Goal: Task Accomplishment & Management: Use online tool/utility

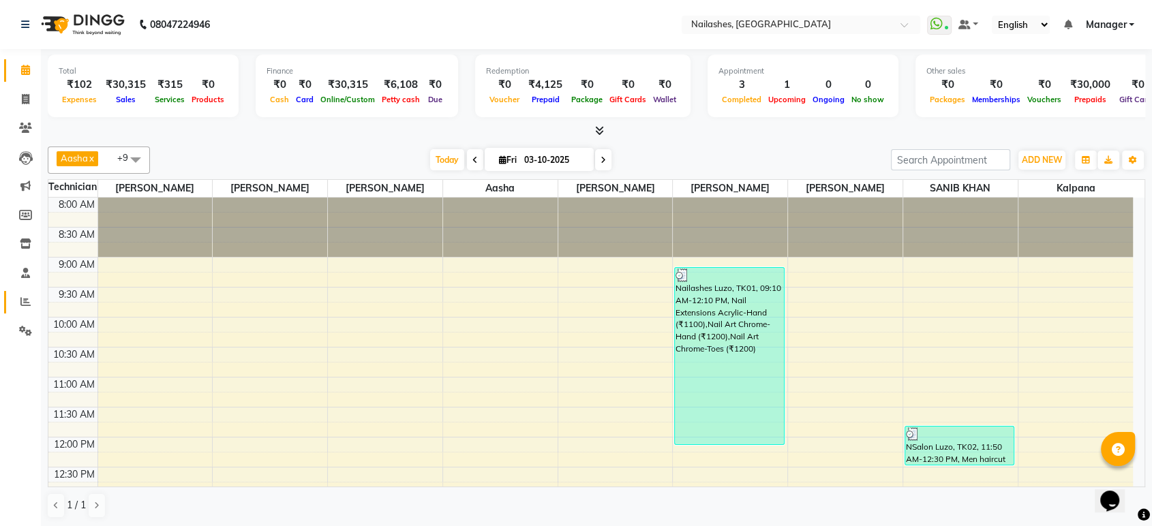
click at [18, 291] on link "Reports" at bounding box center [20, 302] width 33 height 23
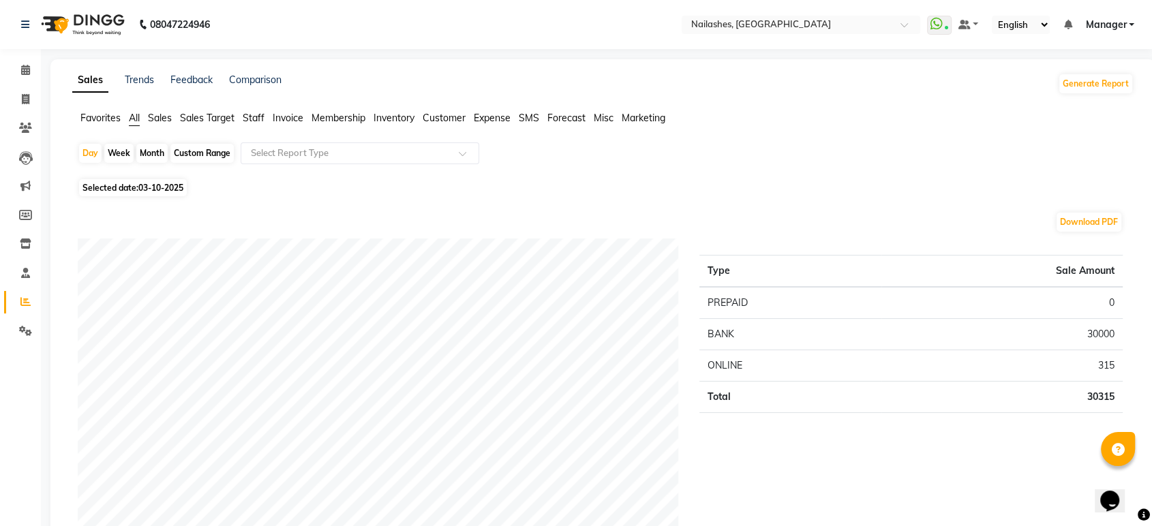
click at [256, 119] on span "Staff" at bounding box center [254, 118] width 22 height 12
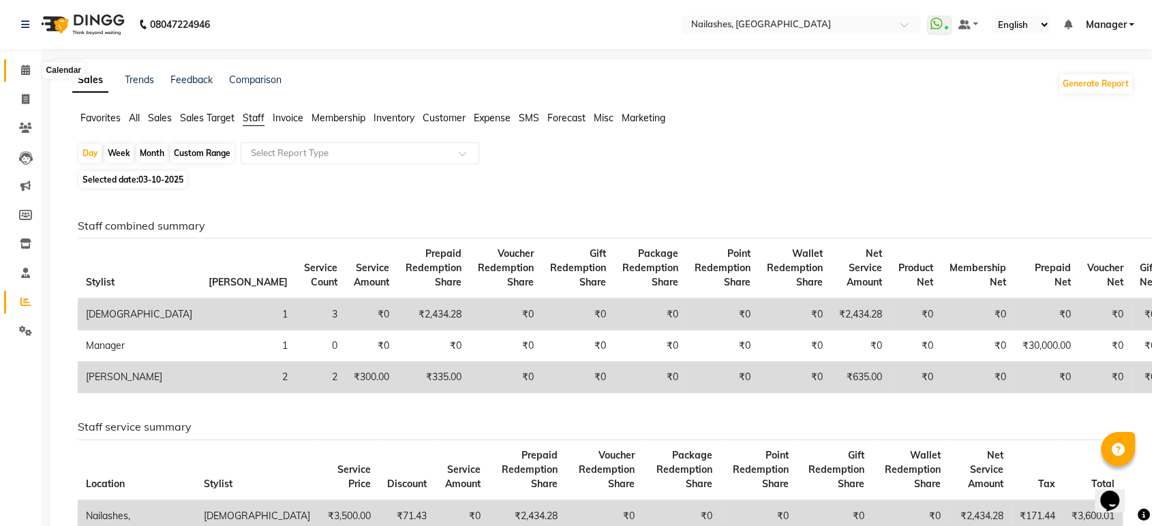
click at [19, 72] on span at bounding box center [26, 71] width 24 height 16
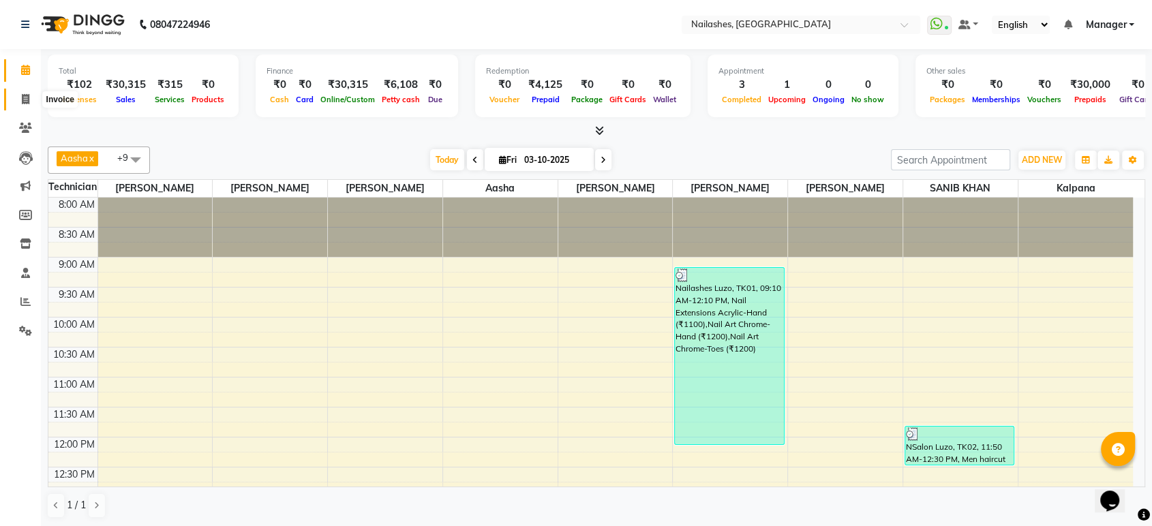
click at [22, 99] on icon at bounding box center [26, 99] width 8 height 10
select select "service"
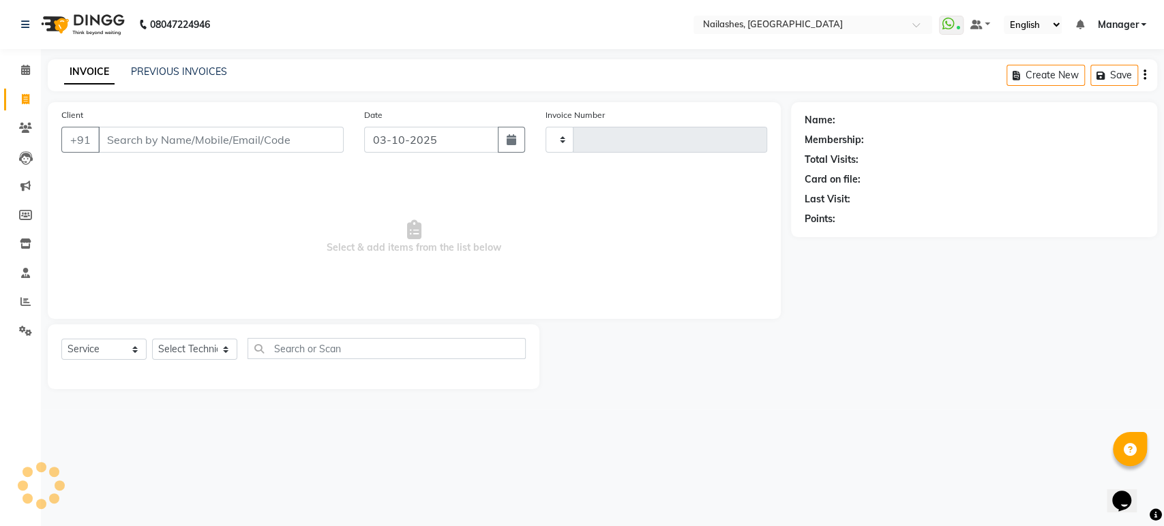
type input "1988"
select select "4251"
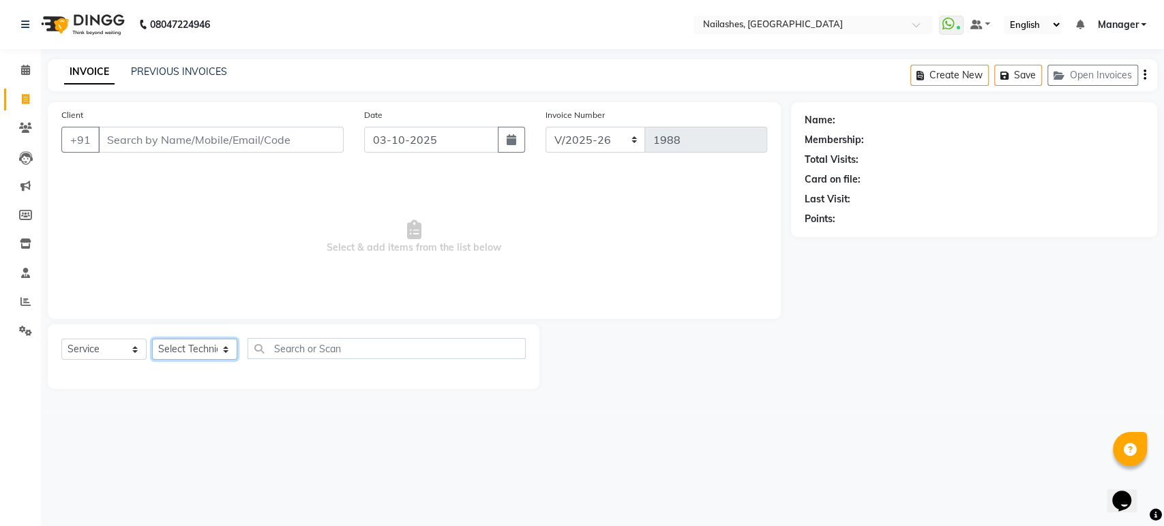
click at [202, 357] on select "Select Technician Aasha Asid HIMANSHU Ishrit Ali kalpana KRISHNA Manager Rehbar…" at bounding box center [194, 349] width 85 height 21
select select "91450"
click at [152, 339] on select "Select Technician Aasha Asid HIMANSHU Ishrit Ali kalpana KRISHNA Manager Rehbar…" at bounding box center [194, 349] width 85 height 21
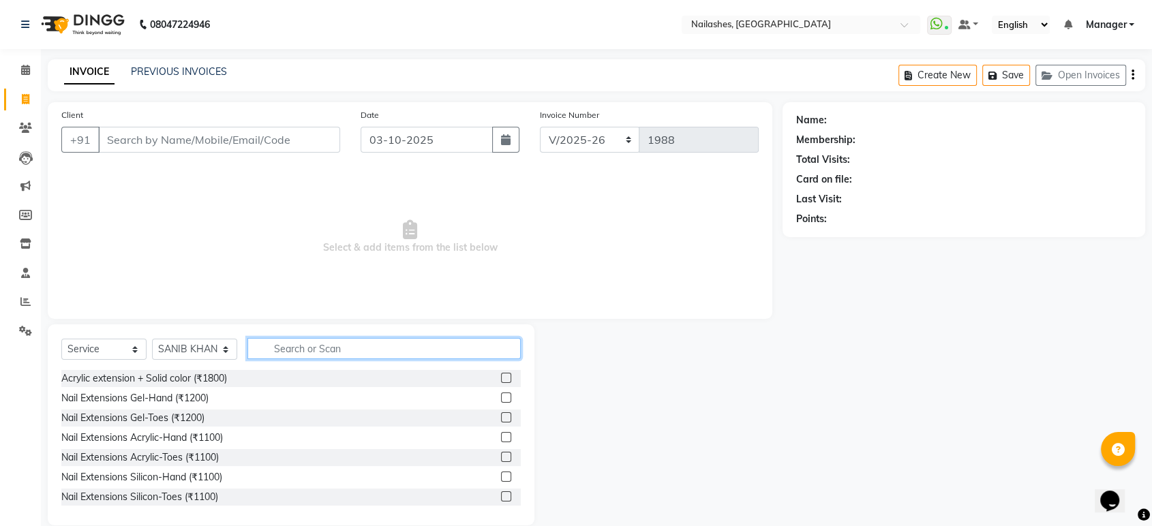
click at [332, 340] on input "text" at bounding box center [384, 348] width 273 height 21
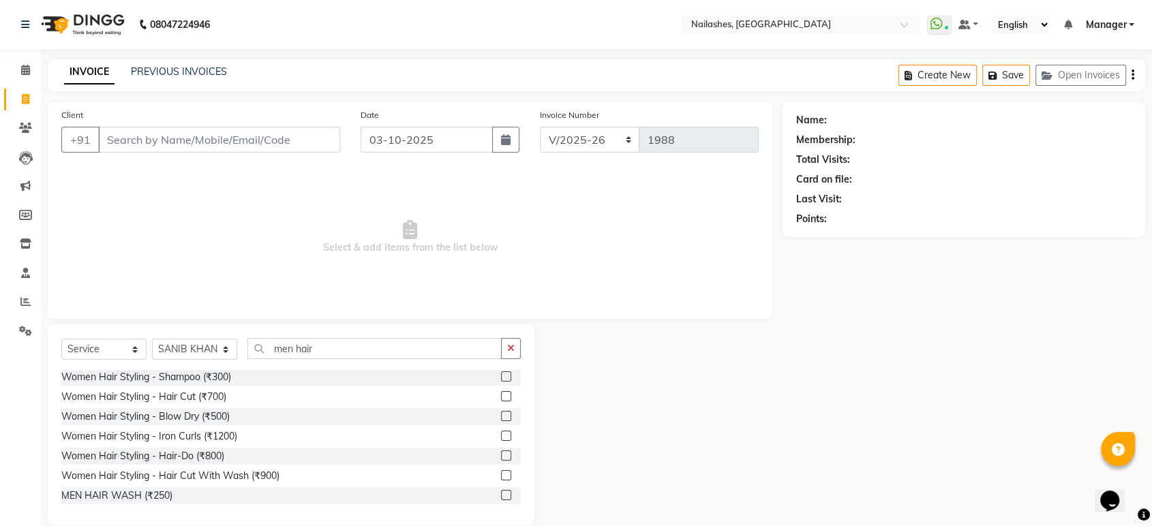
click at [384, 299] on span "Select & add items from the list below" at bounding box center [410, 237] width 698 height 136
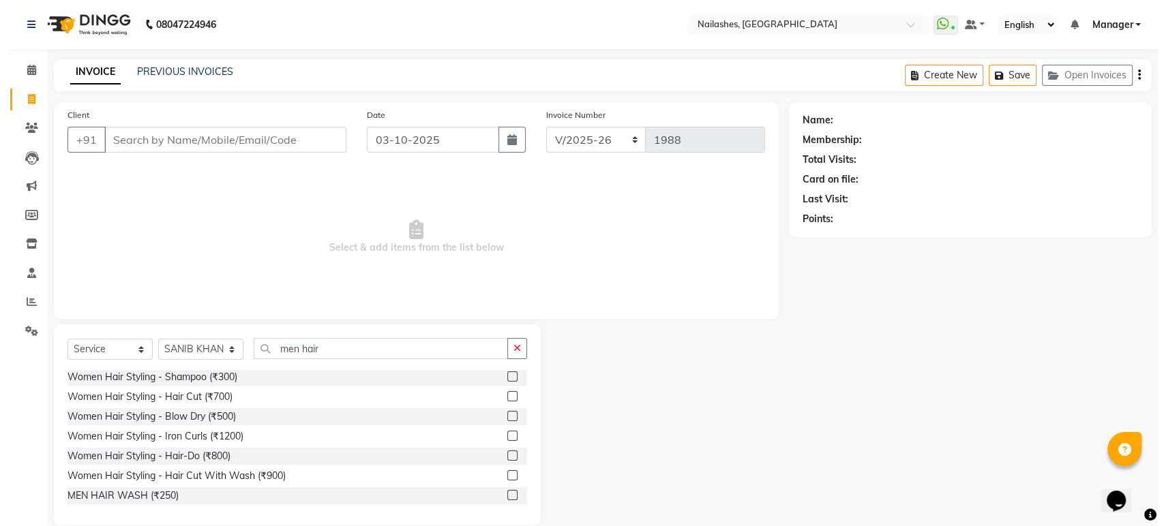
scroll to position [0, 0]
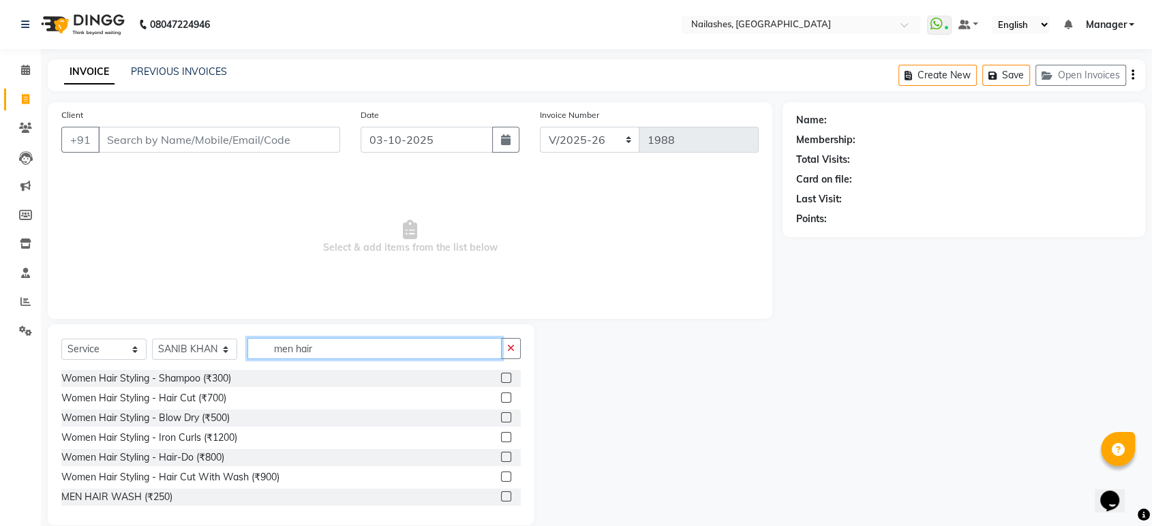
click at [409, 348] on input "men hair" at bounding box center [375, 348] width 254 height 21
type input "m"
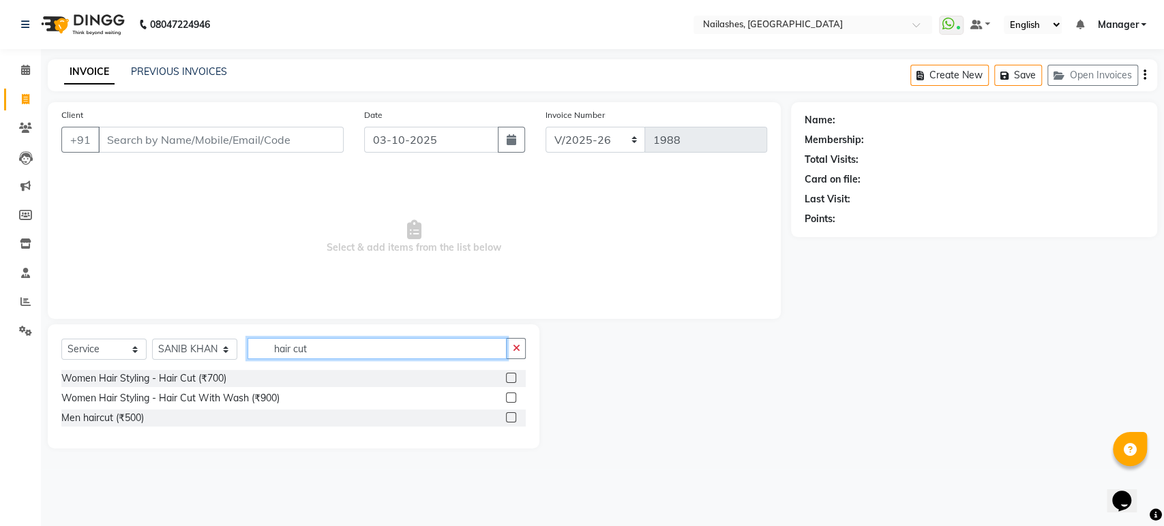
type input "hair cut"
click at [509, 422] on label at bounding box center [511, 418] width 10 height 10
click at [509, 422] on input "checkbox" at bounding box center [510, 418] width 9 height 9
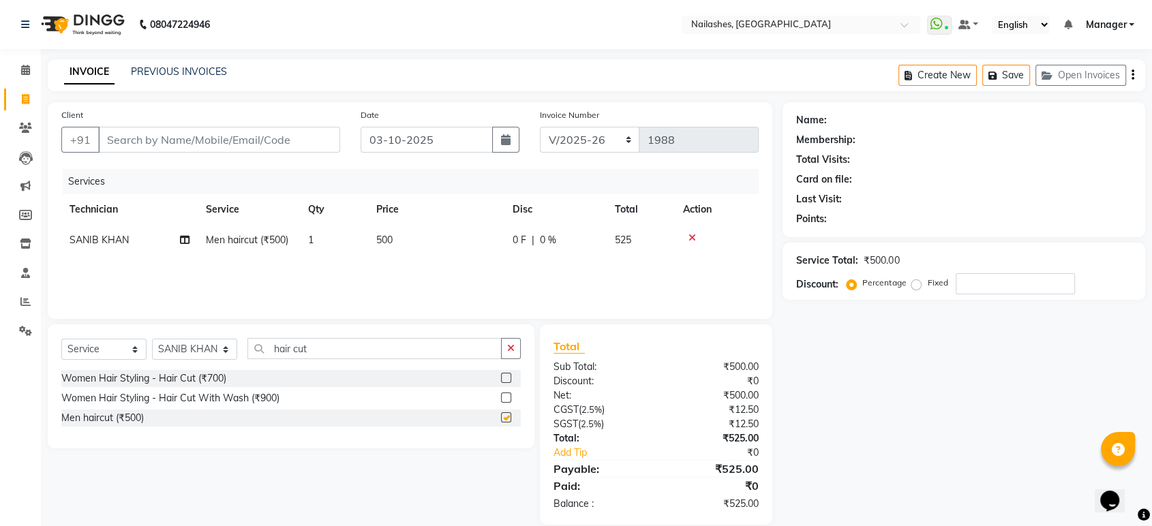
checkbox input "false"
click at [407, 353] on input "hair cut" at bounding box center [375, 348] width 254 height 21
type input "h"
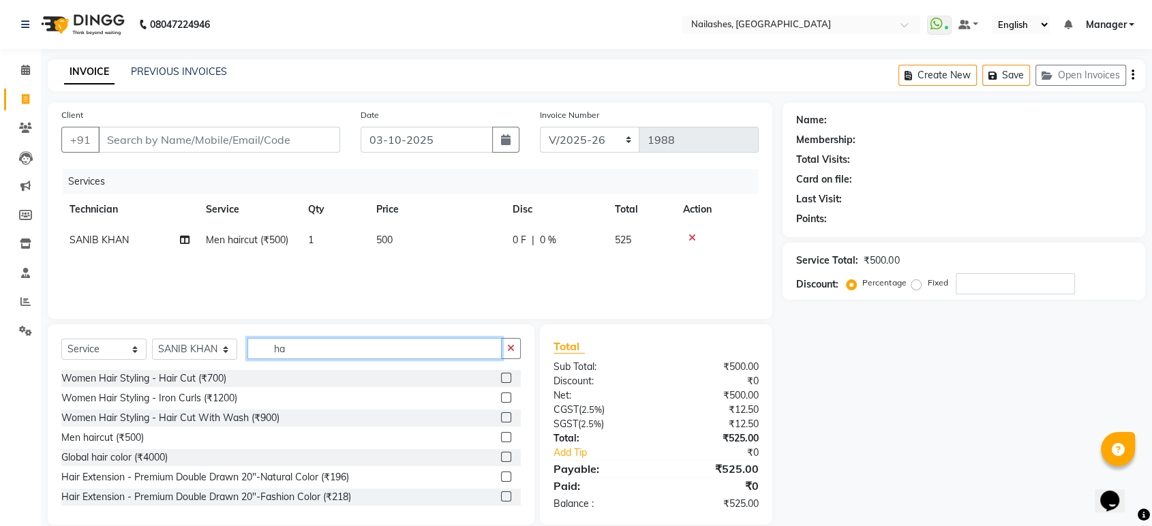
type input "h"
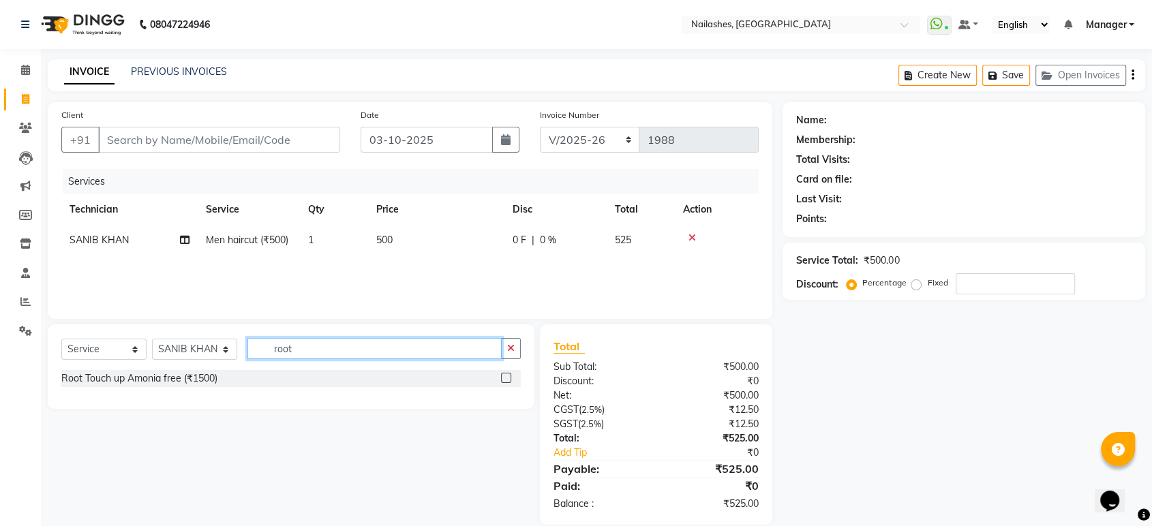
type input "root"
click at [505, 378] on label at bounding box center [506, 378] width 10 height 10
click at [505, 378] on input "checkbox" at bounding box center [505, 378] width 9 height 9
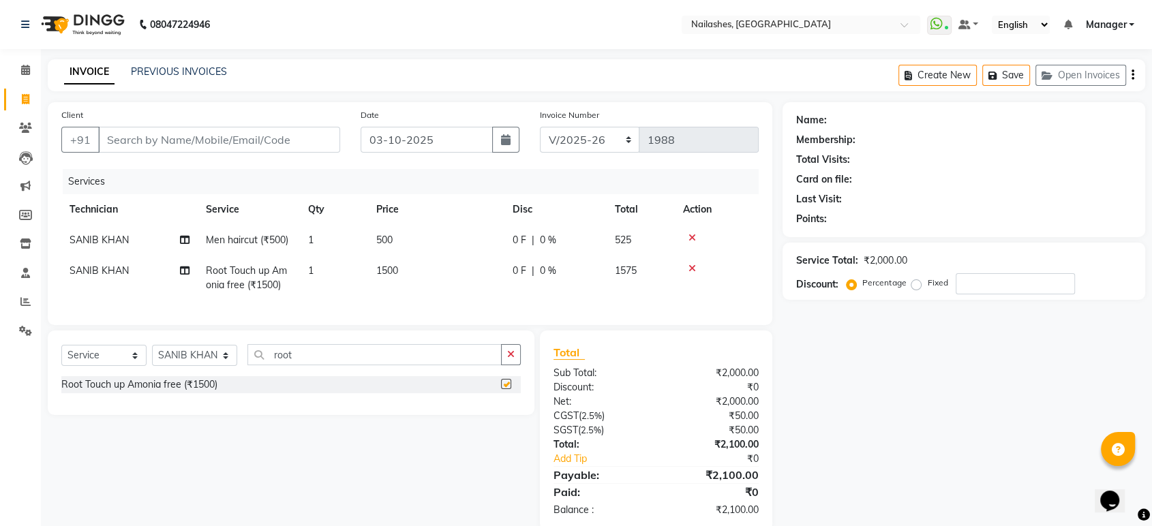
checkbox input "false"
click at [417, 275] on td "1500" at bounding box center [436, 278] width 136 height 45
select select "91450"
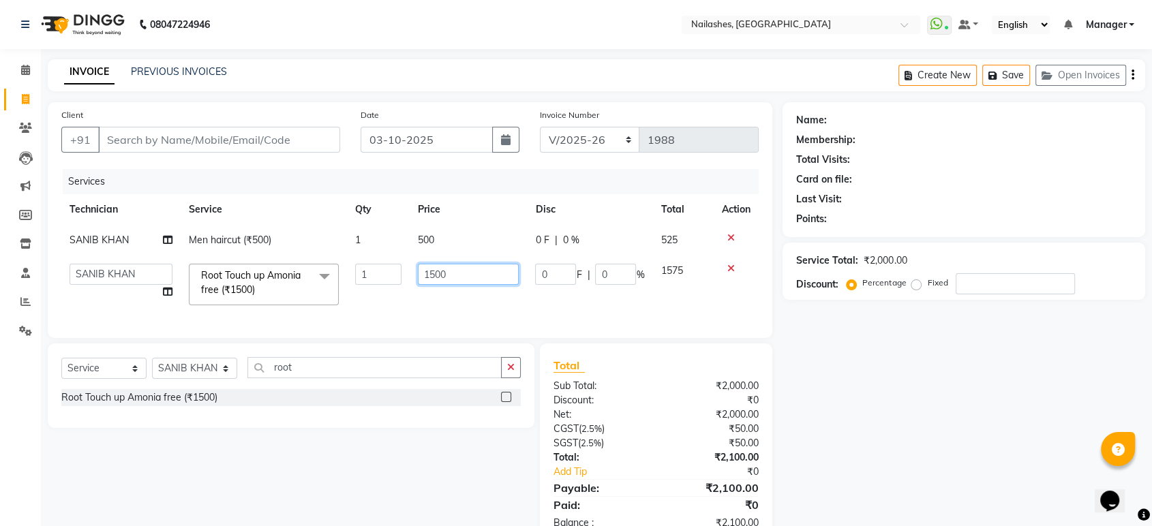
click at [468, 267] on input "1500" at bounding box center [468, 274] width 101 height 21
type input "1000"
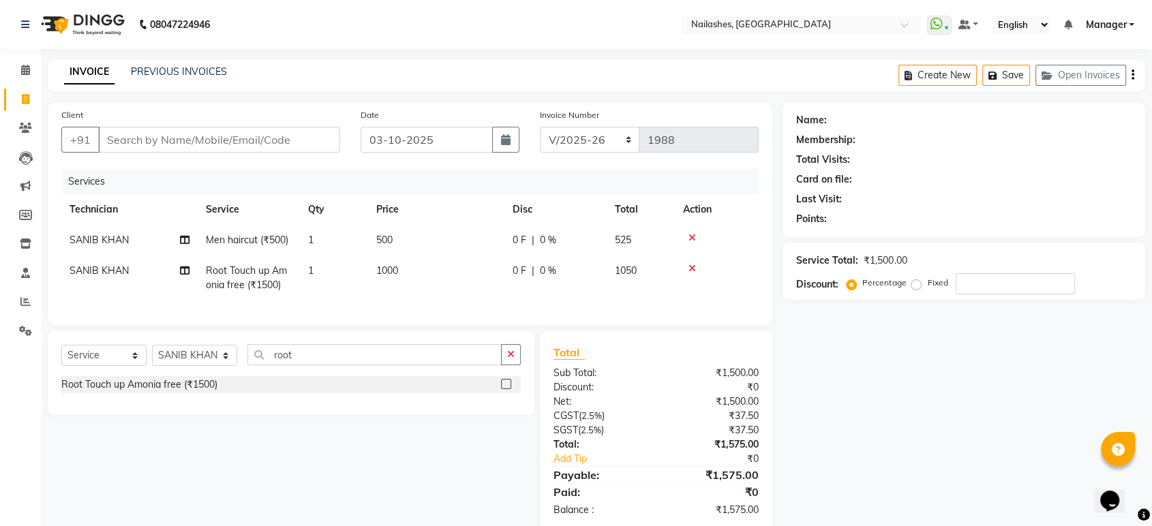
click at [458, 310] on div "Services Technician Service Qty Price Disc Total Action SANIB KHAN Men haircut …" at bounding box center [410, 240] width 698 height 143
click at [276, 142] on input "Client" at bounding box center [219, 140] width 242 height 26
type input "9"
type input "0"
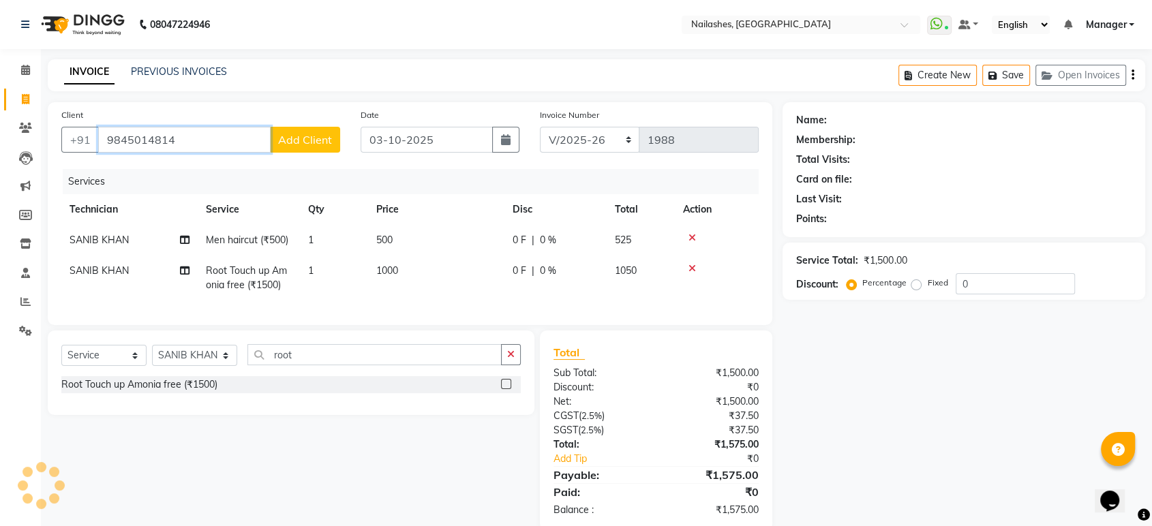
type input "9845014814"
click at [314, 133] on span "Add Client" at bounding box center [305, 140] width 54 height 14
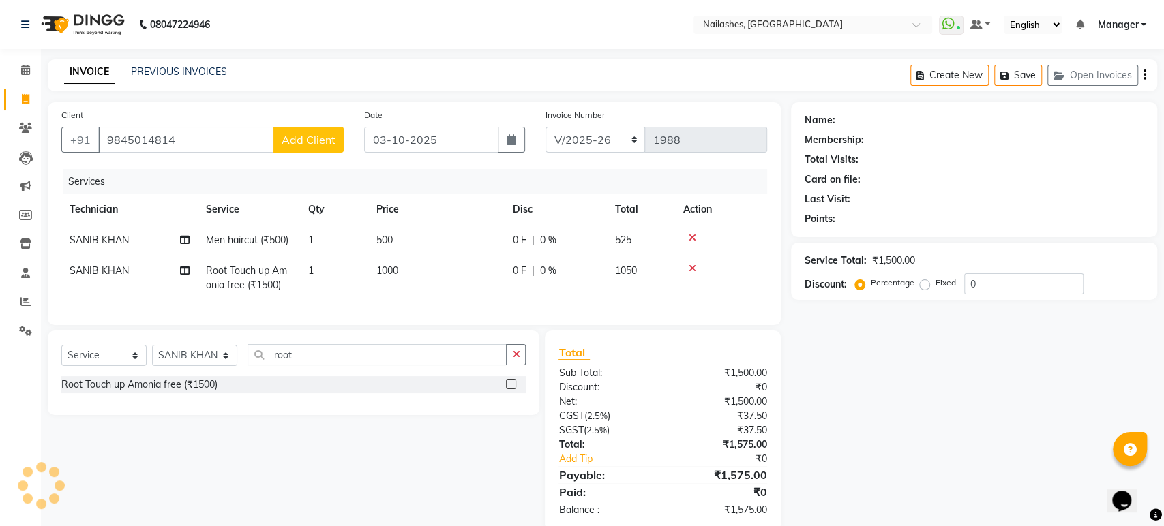
select select "21"
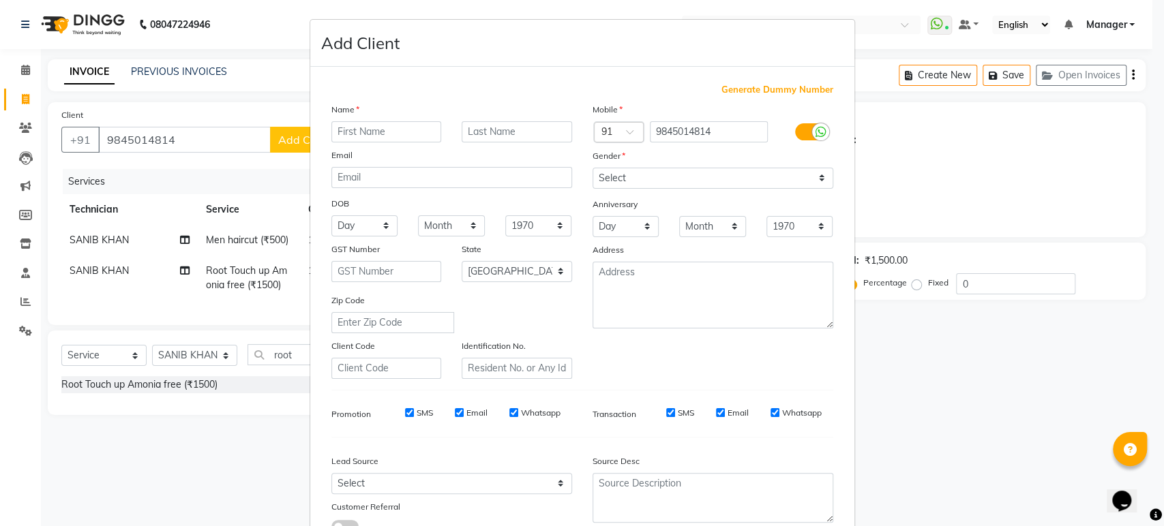
click at [408, 127] on input "text" at bounding box center [386, 131] width 110 height 21
type input "ram"
click at [817, 179] on select "Select Male Female Other Prefer Not To Say" at bounding box center [713, 178] width 241 height 21
select select "male"
click at [593, 168] on select "Select Male Female Other Prefer Not To Say" at bounding box center [713, 178] width 241 height 21
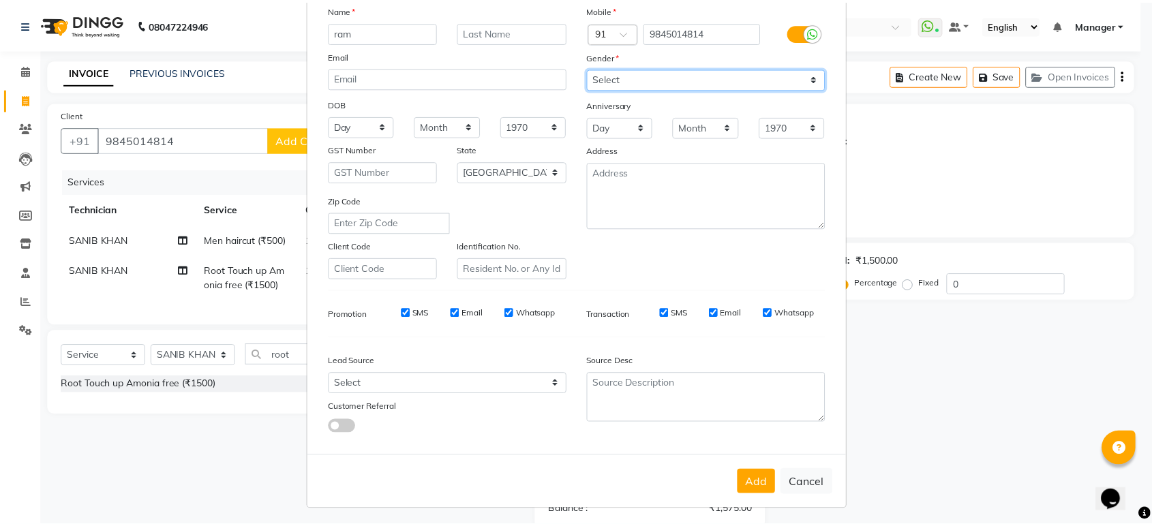
scroll to position [99, 0]
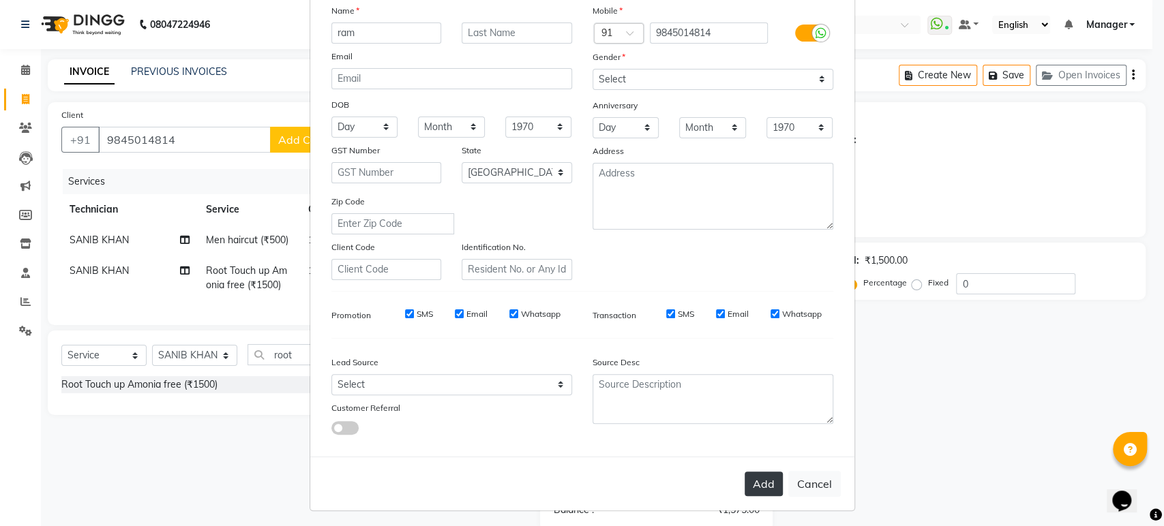
click at [765, 486] on button "Add" at bounding box center [764, 484] width 38 height 25
type input "98******14"
select select
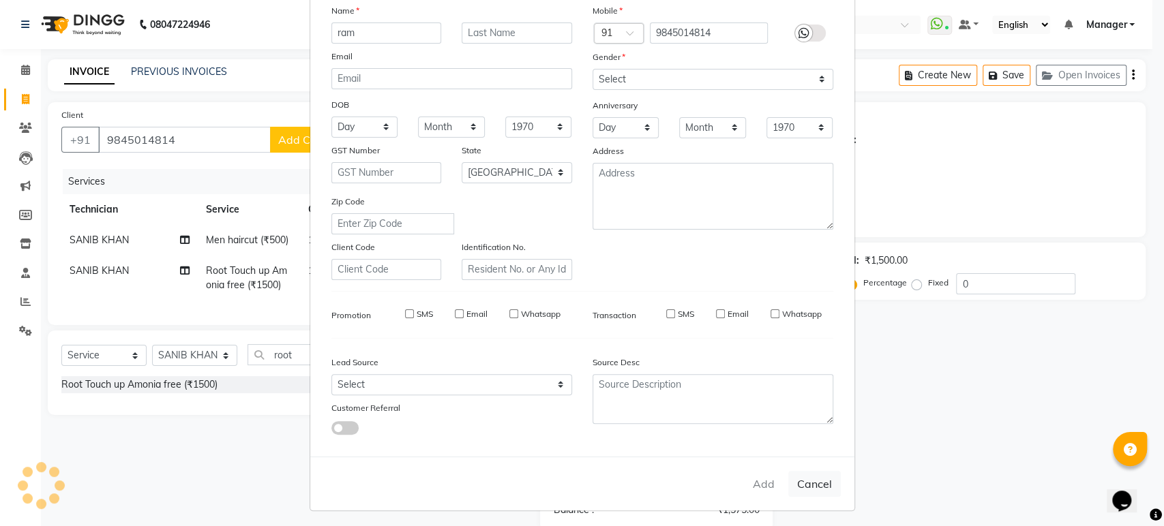
select select "null"
select select
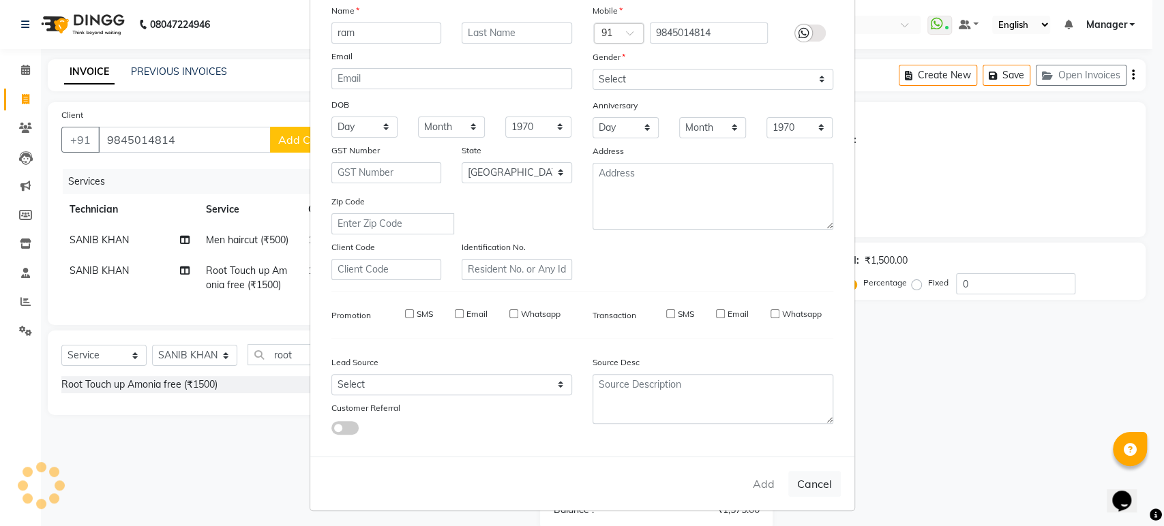
checkbox input "false"
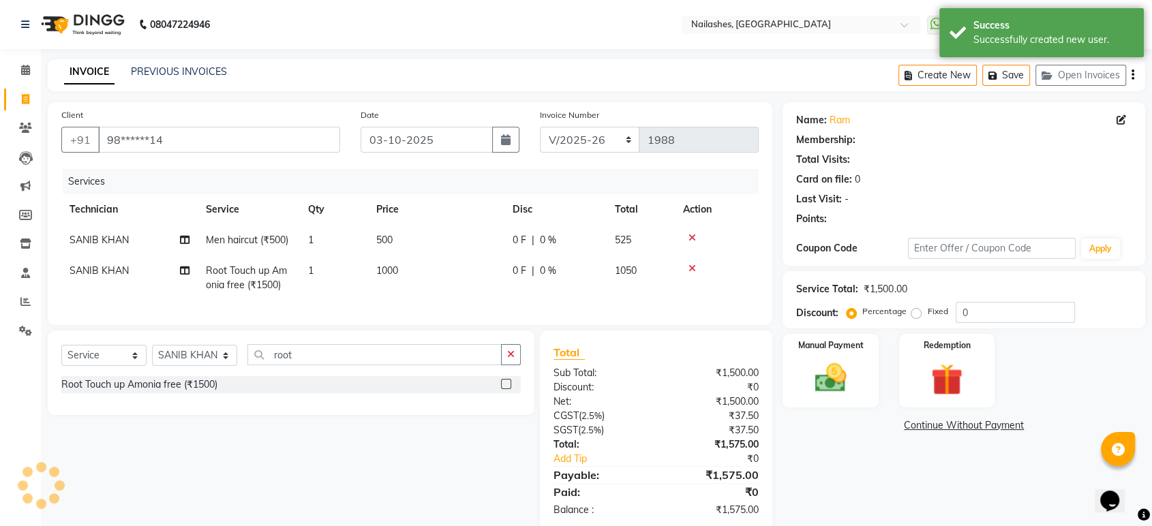
scroll to position [35, 0]
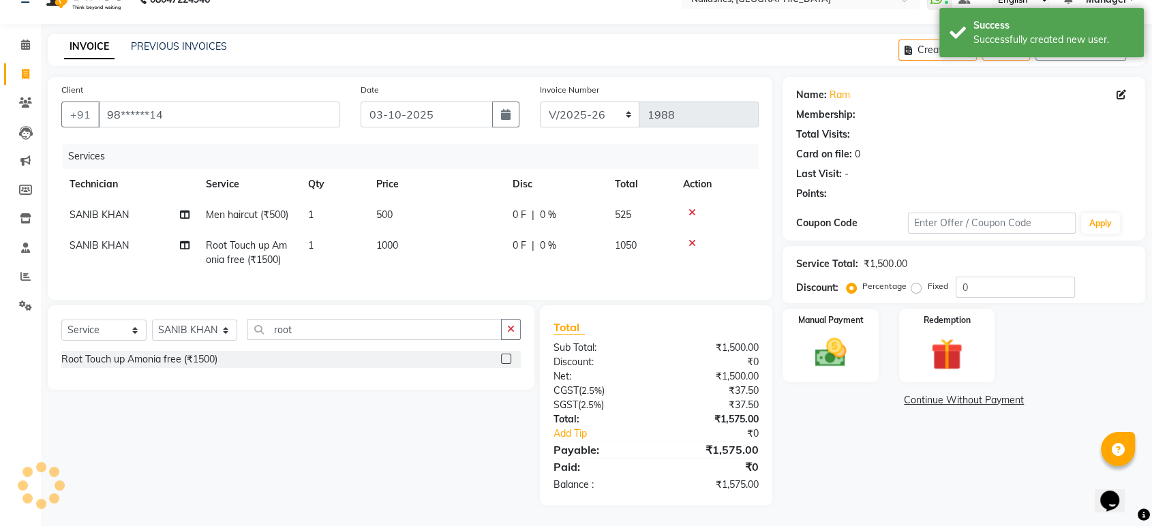
select select "1: Object"
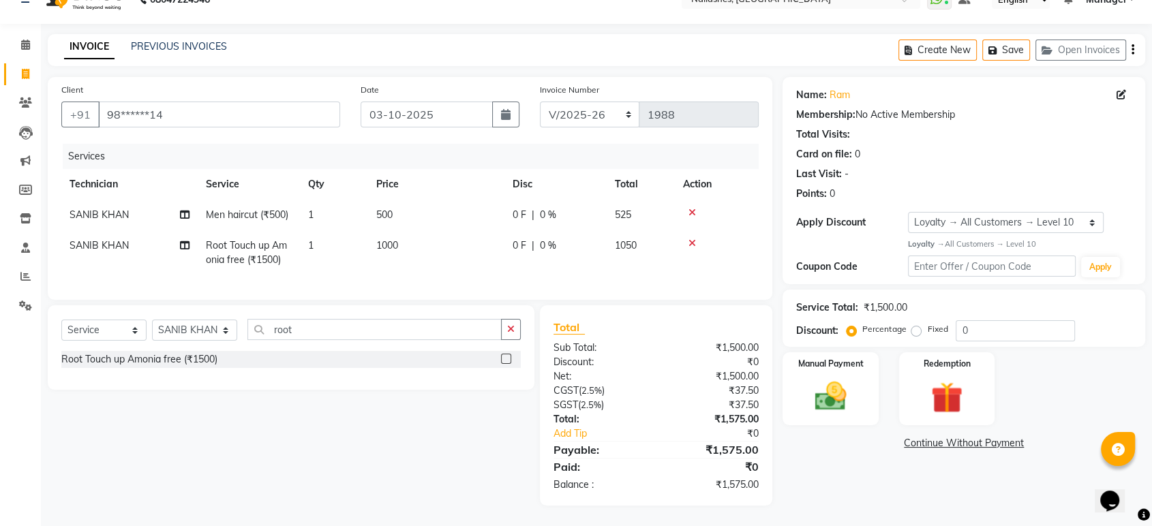
click at [915, 321] on div "Fixed" at bounding box center [930, 329] width 33 height 16
click at [927, 323] on label "Fixed" at bounding box center [937, 329] width 20 height 12
click at [914, 325] on input "Fixed" at bounding box center [919, 330] width 10 height 10
radio input "true"
click at [1001, 320] on input "0" at bounding box center [1015, 330] width 119 height 21
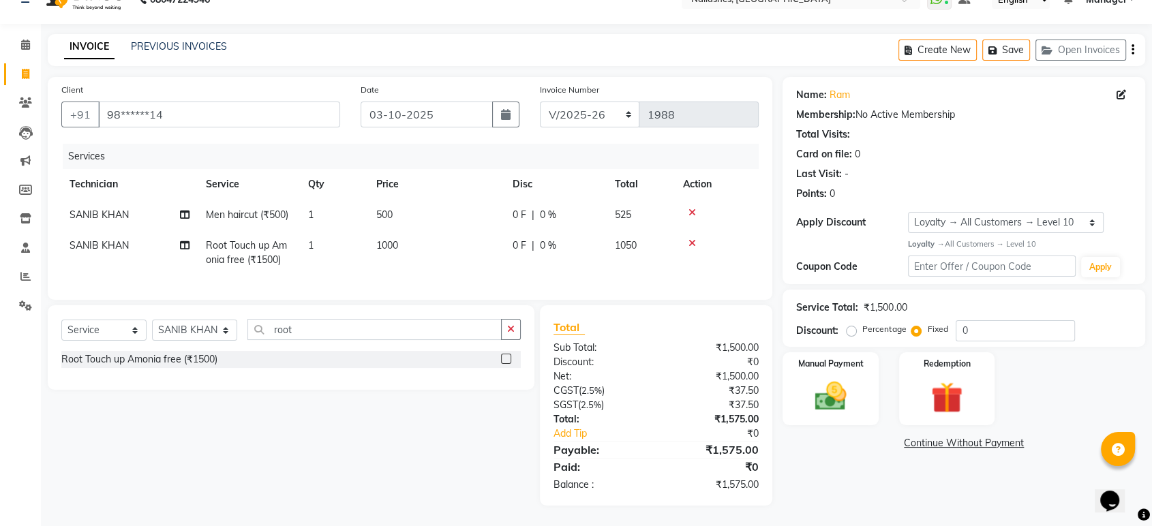
click at [863, 323] on label "Percentage" at bounding box center [885, 329] width 44 height 12
click at [853, 325] on input "Percentage" at bounding box center [855, 330] width 10 height 10
radio input "true"
click at [977, 320] on input "0" at bounding box center [1015, 330] width 119 height 21
type input "10"
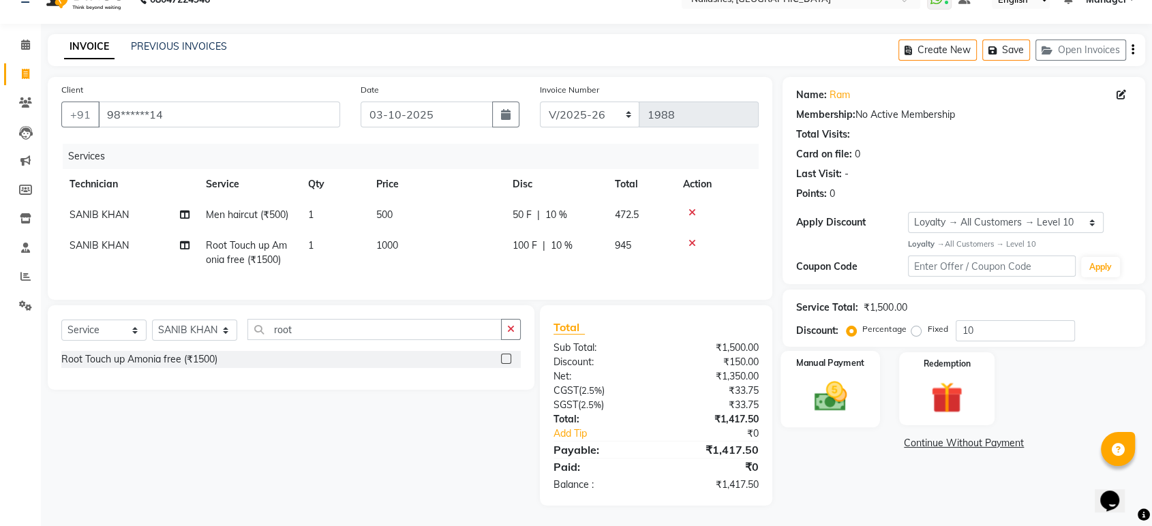
click at [859, 380] on div "Manual Payment" at bounding box center [831, 389] width 100 height 76
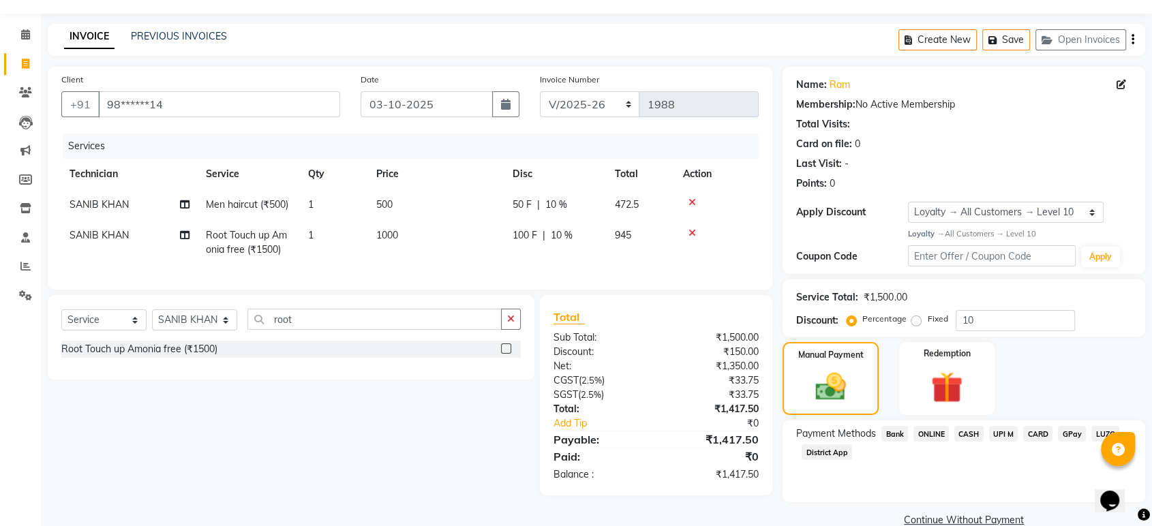
click at [971, 430] on span "CASH" at bounding box center [969, 434] width 29 height 16
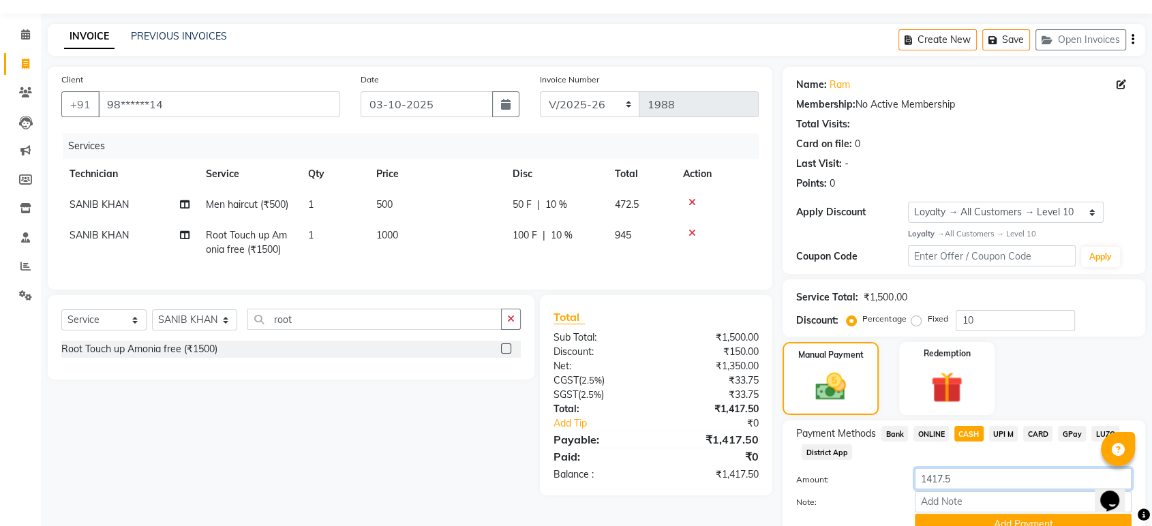
click at [964, 479] on input "1417.5" at bounding box center [1023, 478] width 217 height 21
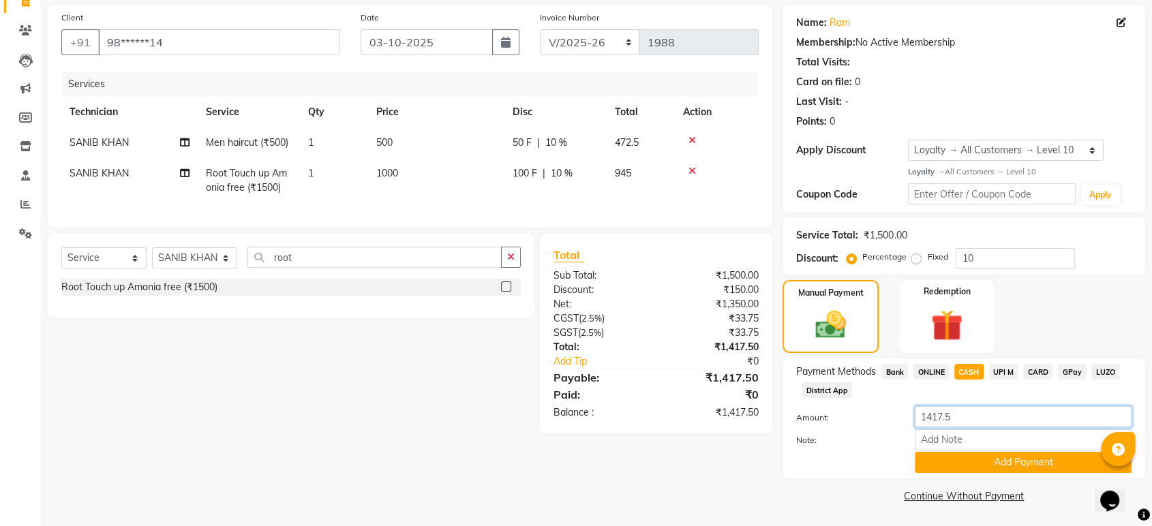
click at [979, 417] on input "1417.5" at bounding box center [1023, 416] width 217 height 21
type input "14"
click at [985, 466] on button "Add Payment" at bounding box center [1023, 462] width 217 height 21
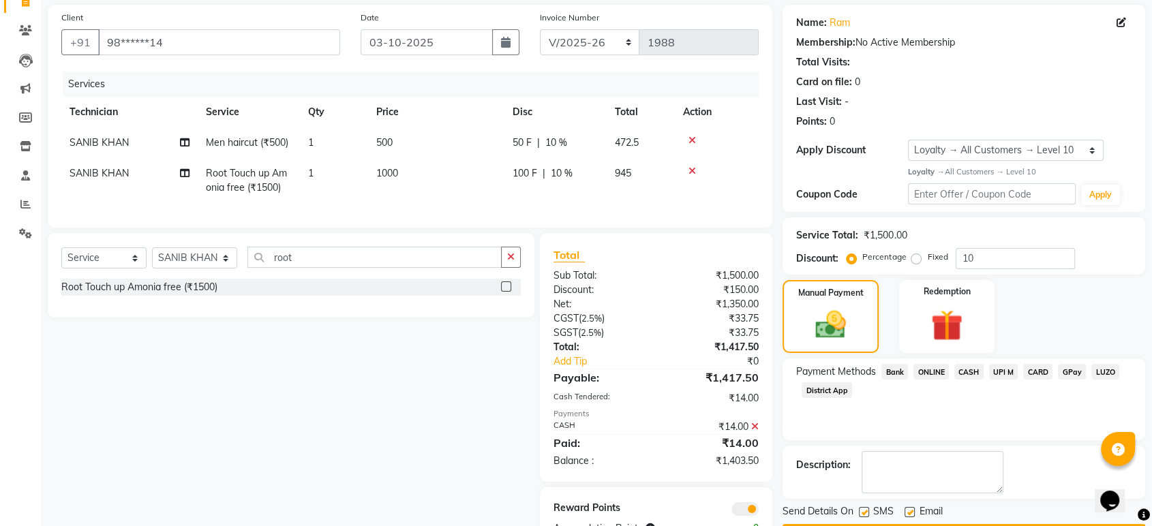
scroll to position [151, 0]
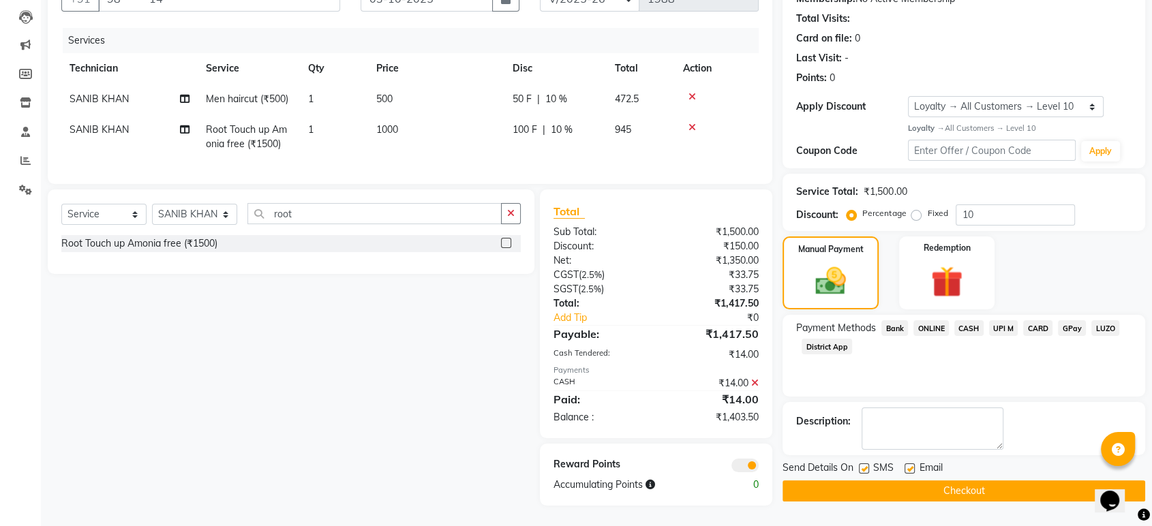
click at [969, 320] on span "CASH" at bounding box center [969, 328] width 29 height 16
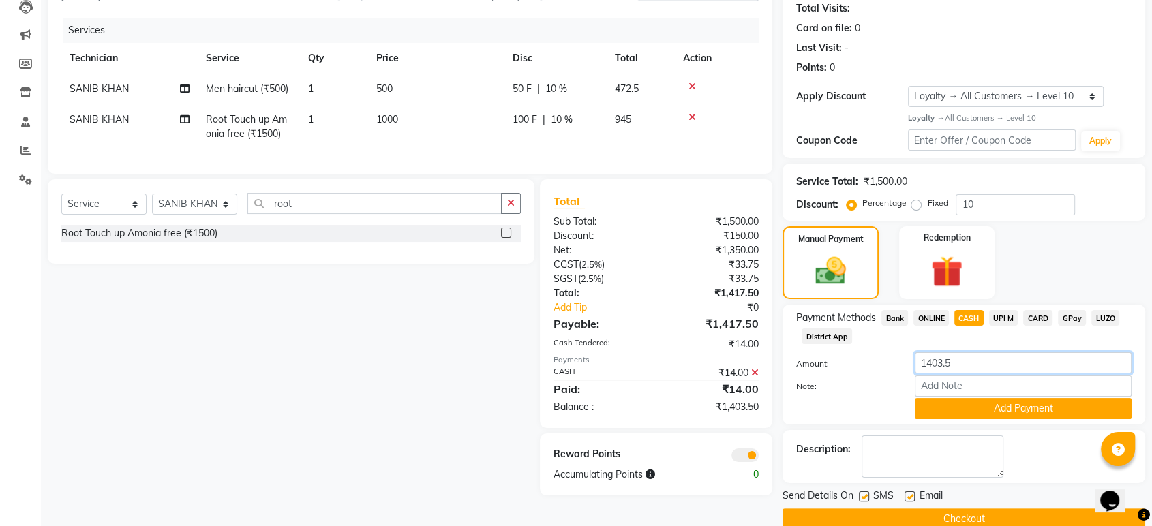
click at [979, 366] on input "1403.5" at bounding box center [1023, 363] width 217 height 21
type input "1"
click at [1080, 246] on div "Manual Payment Redemption" at bounding box center [964, 263] width 383 height 74
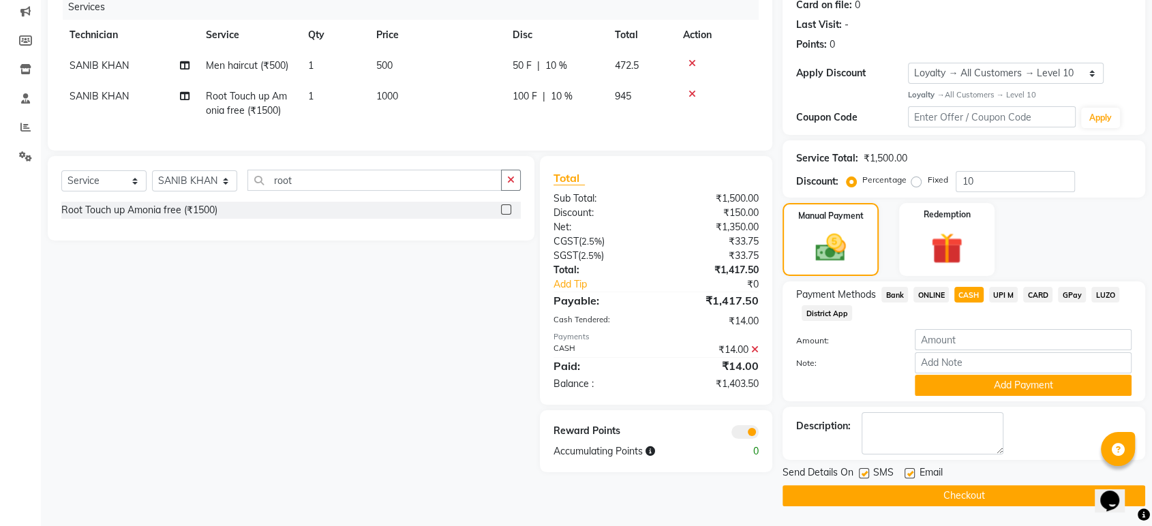
click at [908, 295] on div "ONLINE" at bounding box center [928, 296] width 41 height 18
click at [900, 293] on span "Bank" at bounding box center [895, 295] width 27 height 16
type input "1403.5"
click at [946, 293] on span "ONLINE" at bounding box center [931, 295] width 35 height 16
click at [936, 293] on span "ONLINE" at bounding box center [931, 295] width 35 height 16
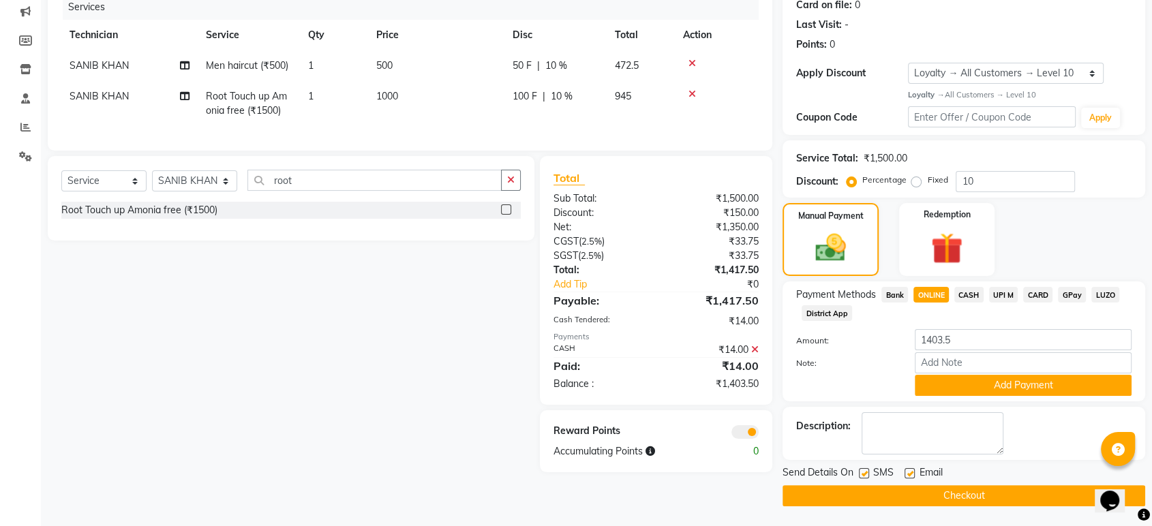
click at [973, 293] on span "CASH" at bounding box center [969, 295] width 29 height 16
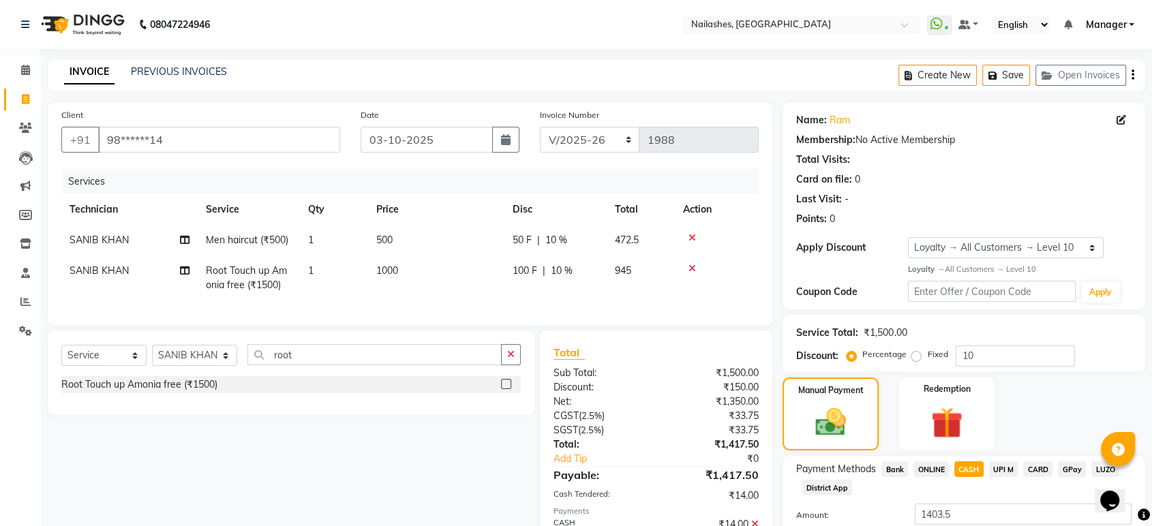
drag, startPoint x: 688, startPoint y: 230, endPoint x: 693, endPoint y: 237, distance: 7.8
click at [693, 237] on td at bounding box center [717, 240] width 84 height 31
click at [693, 237] on icon at bounding box center [693, 238] width 8 height 10
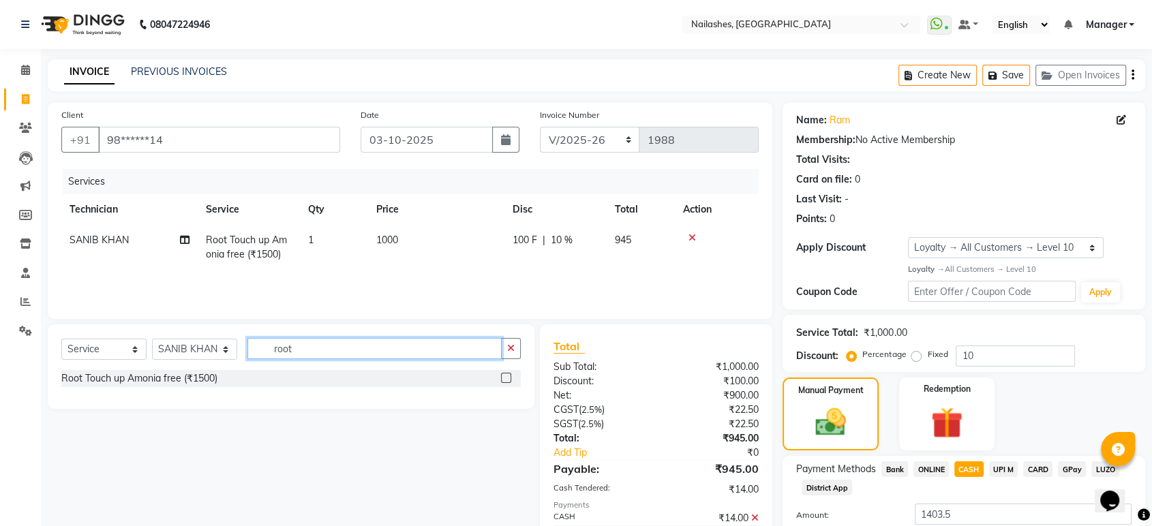
click at [305, 351] on input "root" at bounding box center [375, 348] width 254 height 21
type input "r"
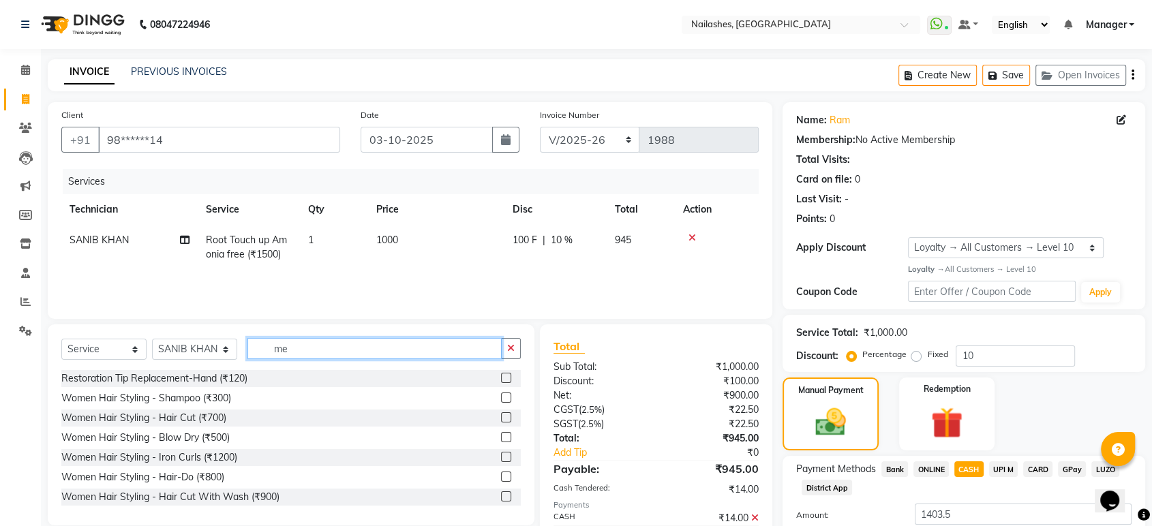
type input "m"
click at [340, 350] on input "hair" at bounding box center [375, 348] width 254 height 21
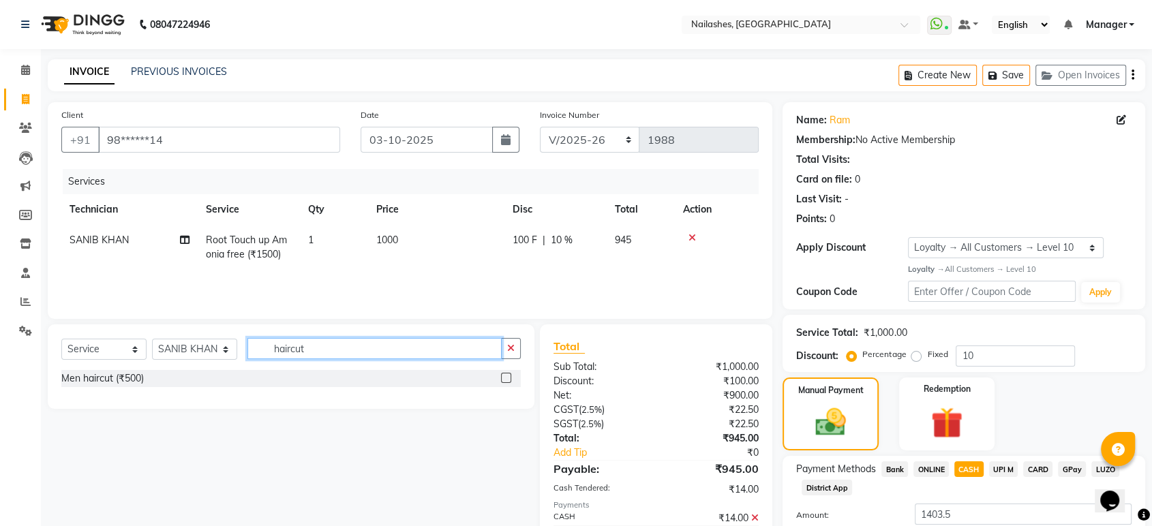
type input "haircut"
click at [506, 378] on label at bounding box center [506, 378] width 10 height 10
click at [506, 378] on input "checkbox" at bounding box center [505, 378] width 9 height 9
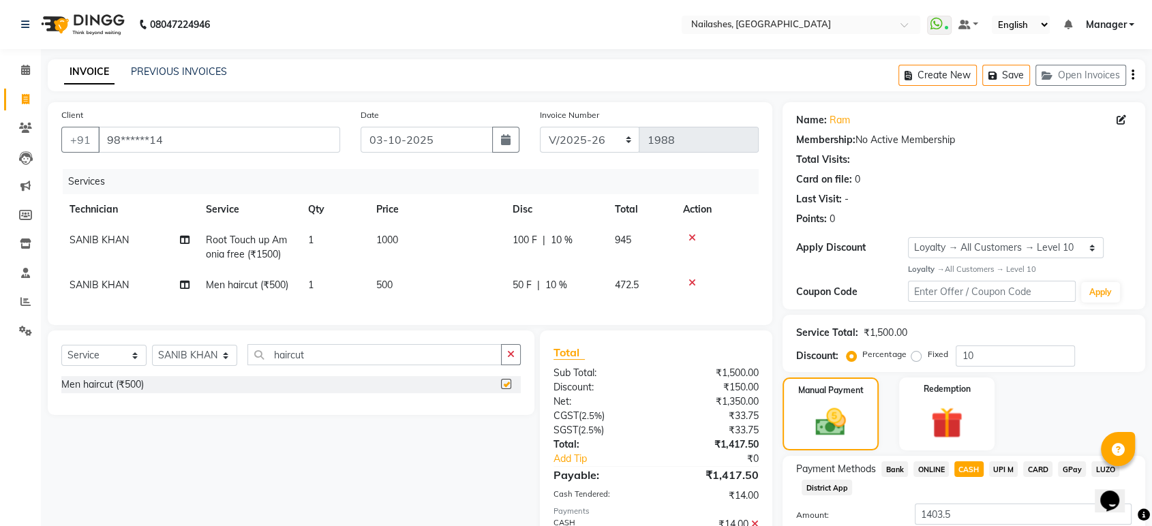
scroll to position [175, 0]
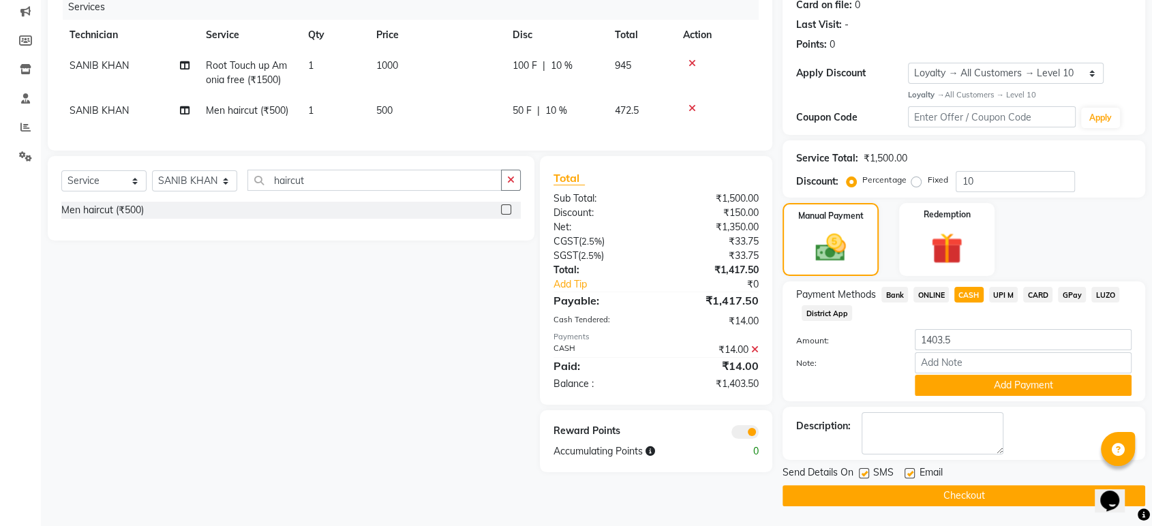
checkbox input "false"
click at [955, 381] on button "Add Payment" at bounding box center [1023, 385] width 217 height 21
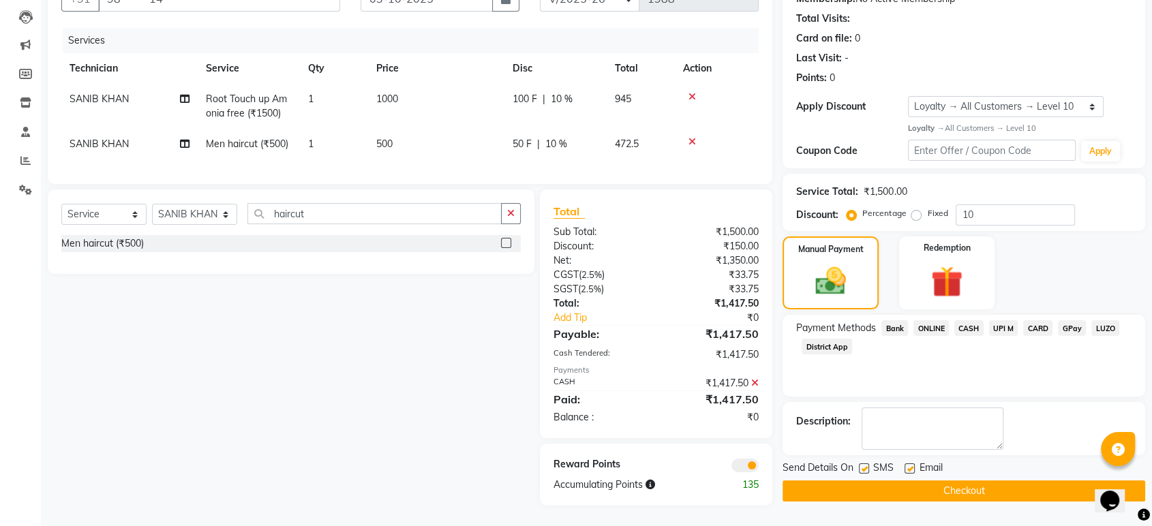
click at [754, 385] on icon at bounding box center [755, 383] width 8 height 10
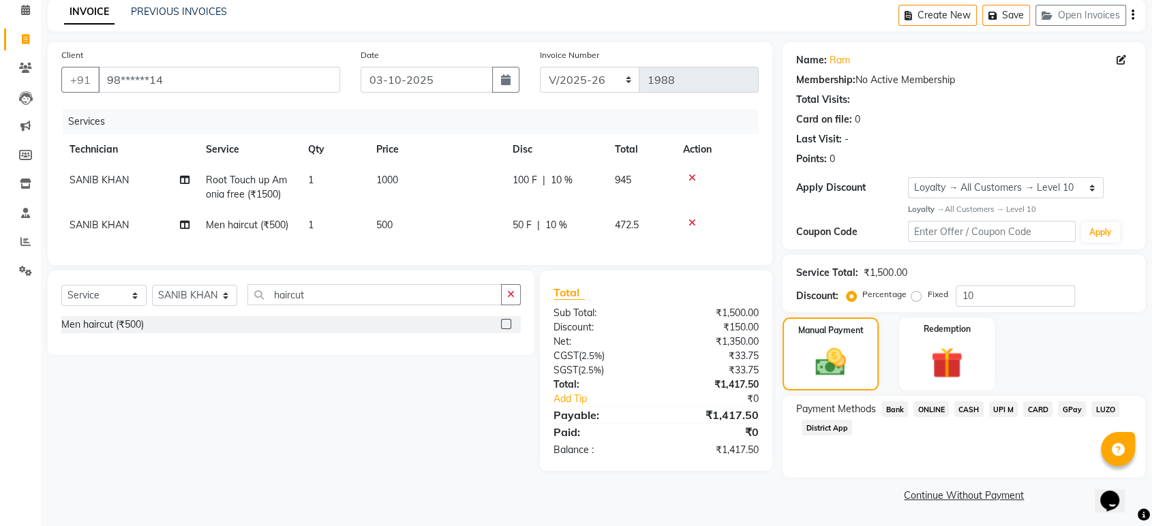
scroll to position [60, 0]
click at [970, 404] on span "CASH" at bounding box center [969, 410] width 29 height 16
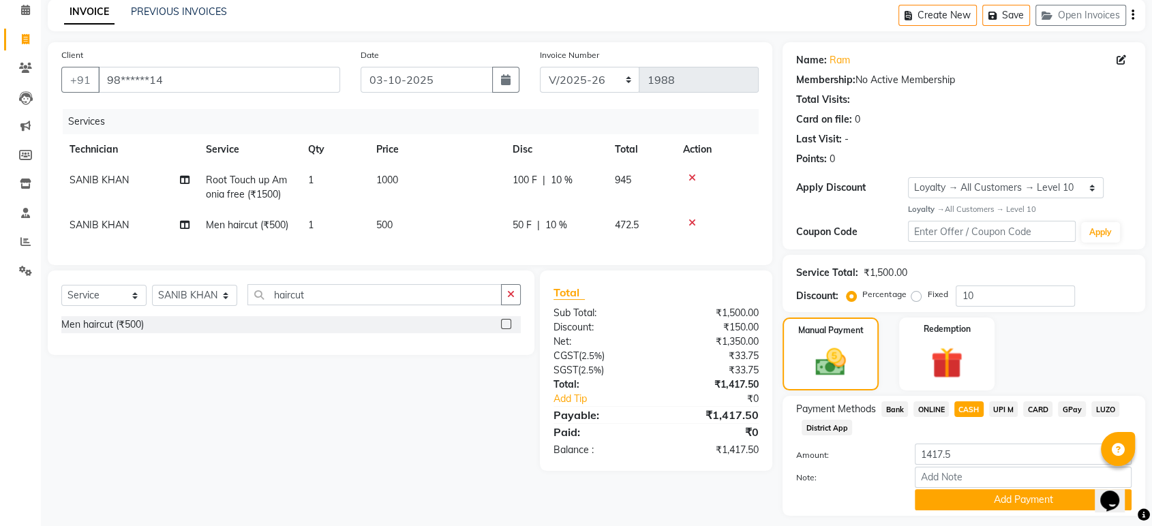
scroll to position [98, 0]
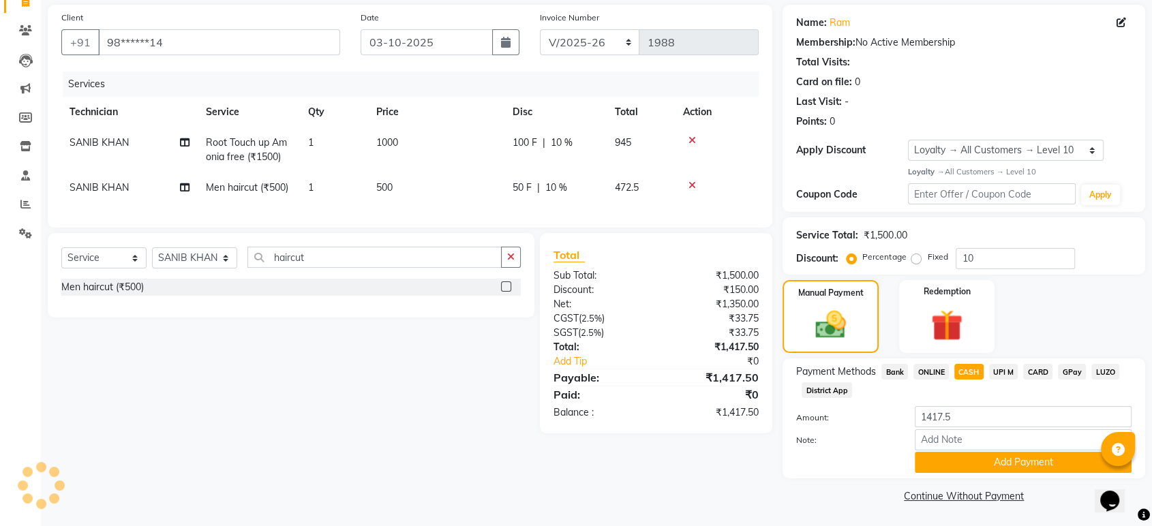
click at [972, 473] on div "Payment Methods Bank ONLINE CASH UPI M CARD GPay LUZO District App Amount: 1417…" at bounding box center [964, 419] width 363 height 120
click at [970, 466] on button "Add Payment" at bounding box center [1023, 462] width 217 height 21
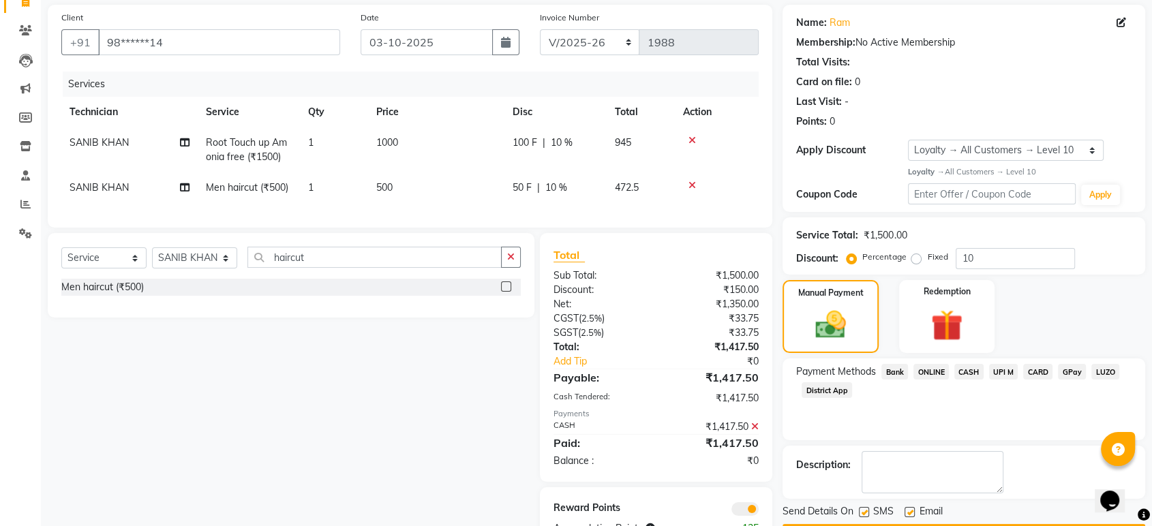
scroll to position [151, 0]
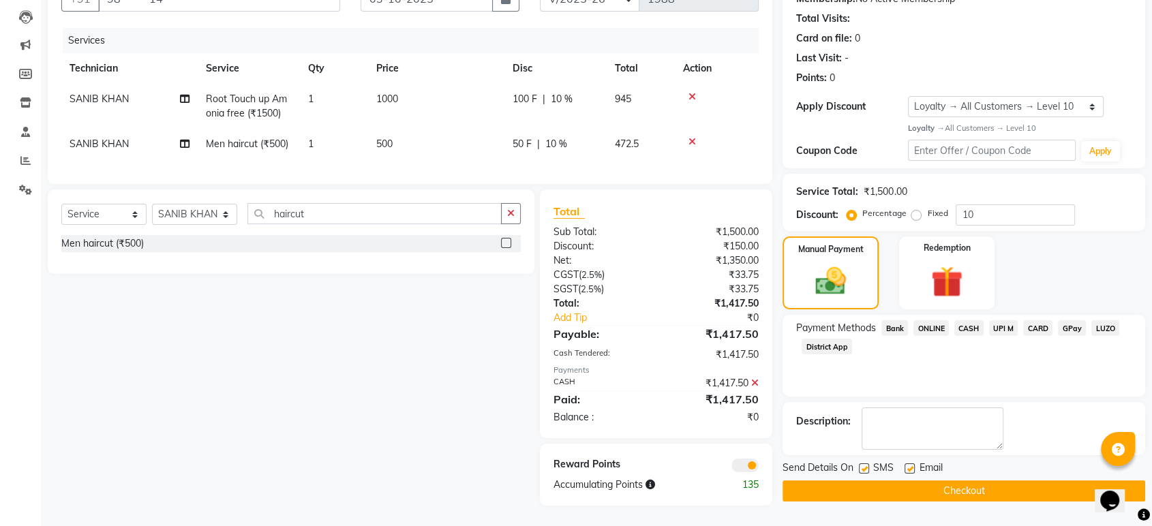
click at [967, 488] on button "Checkout" at bounding box center [964, 491] width 363 height 21
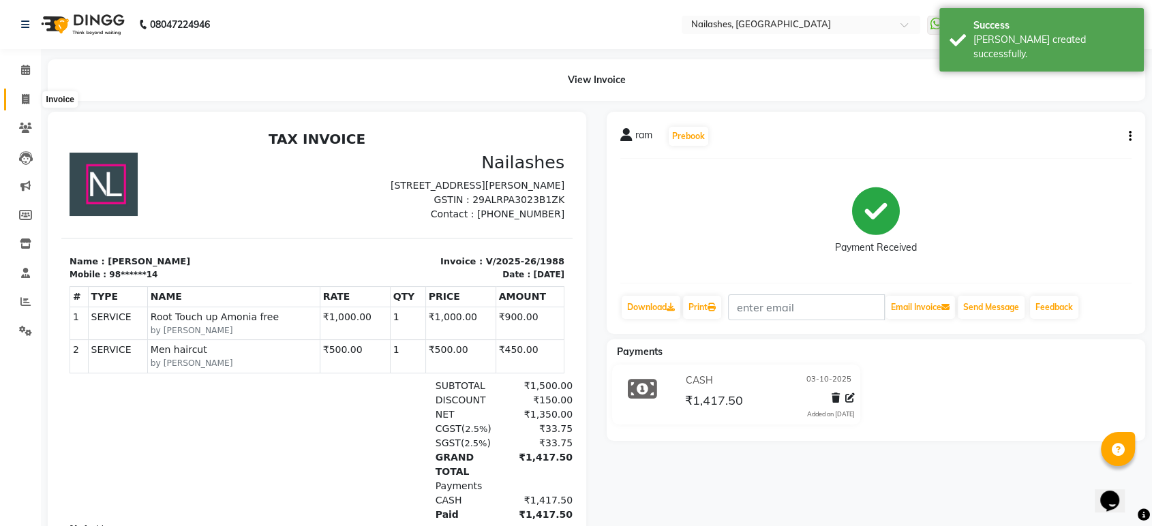
click at [18, 106] on span at bounding box center [26, 100] width 24 height 16
select select "service"
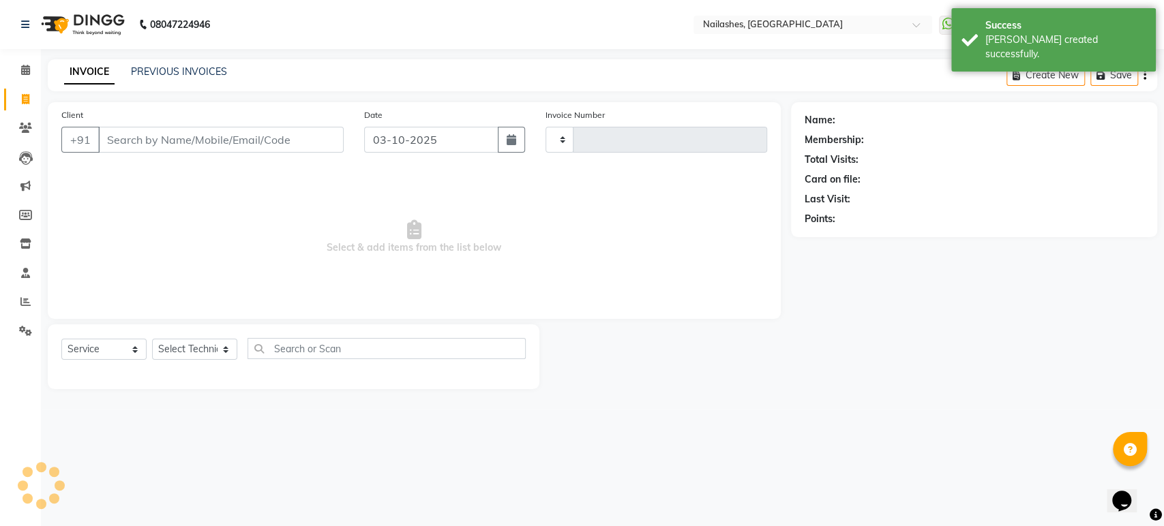
type input "1989"
select select "4251"
click at [30, 297] on icon at bounding box center [25, 302] width 10 height 10
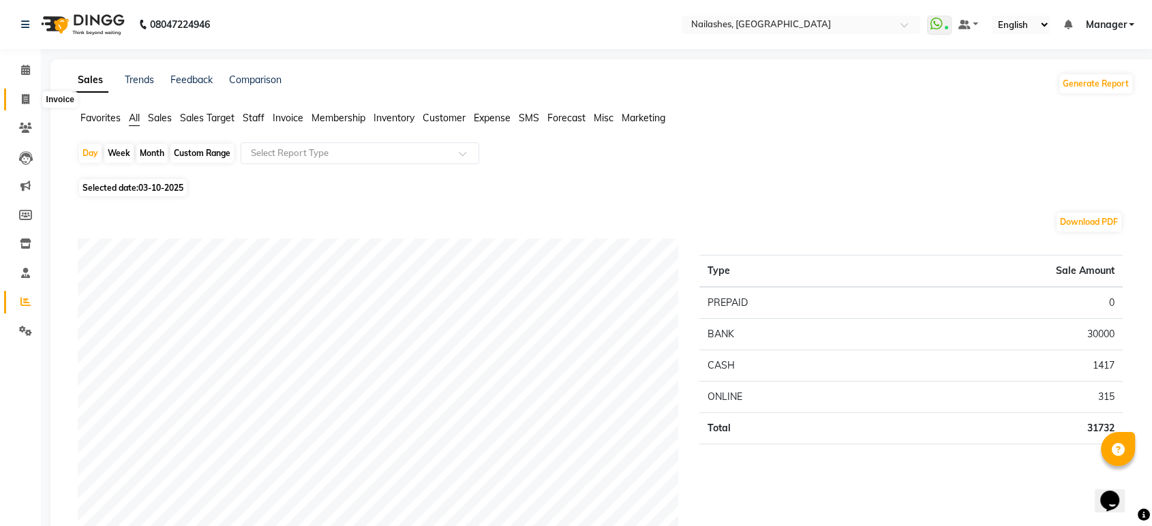
click at [22, 95] on icon at bounding box center [26, 99] width 8 height 10
select select "service"
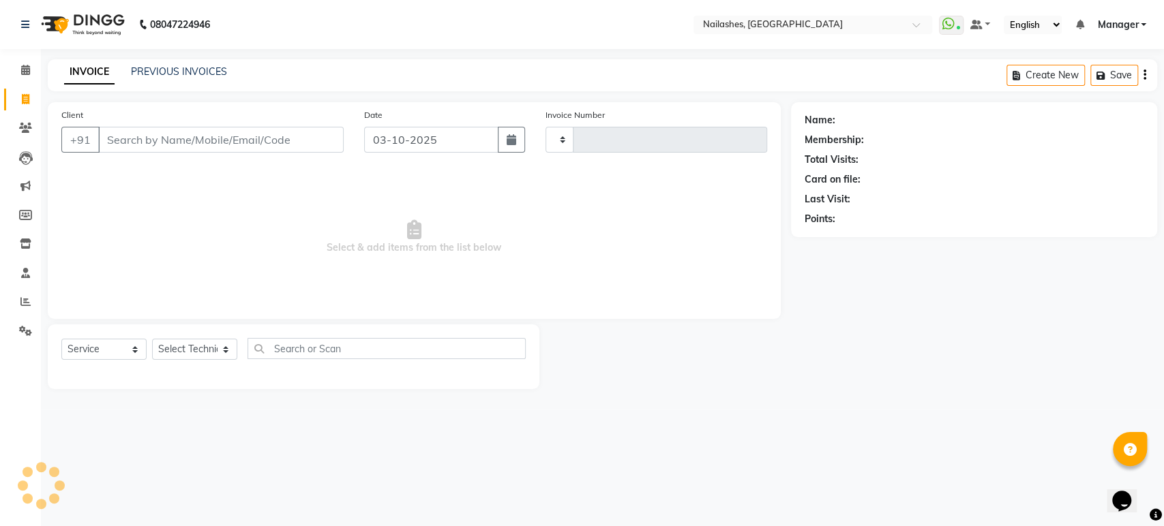
type input "1989"
select select "4251"
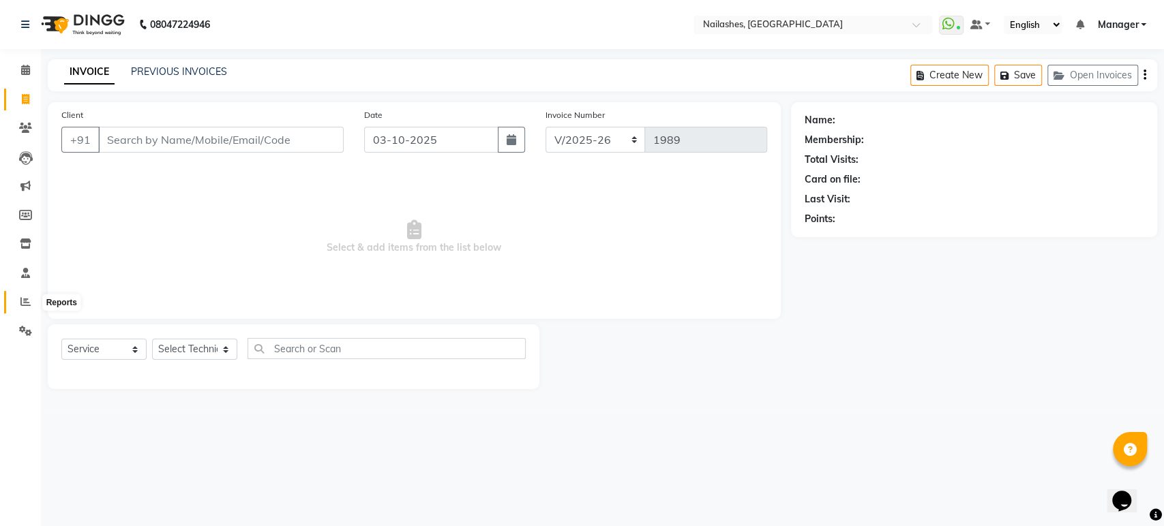
click at [27, 298] on icon at bounding box center [25, 302] width 10 height 10
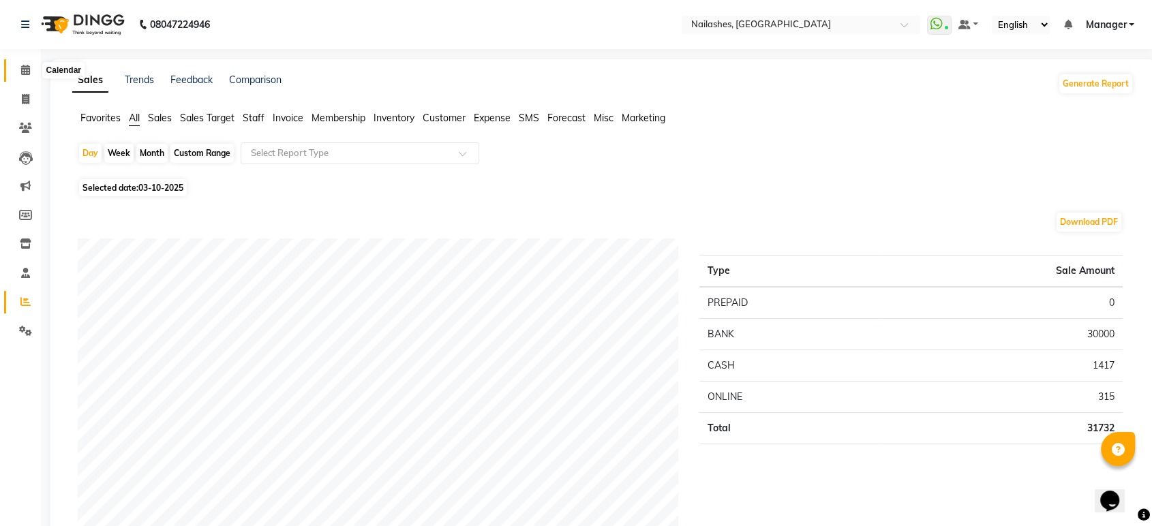
click at [20, 74] on span at bounding box center [26, 71] width 24 height 16
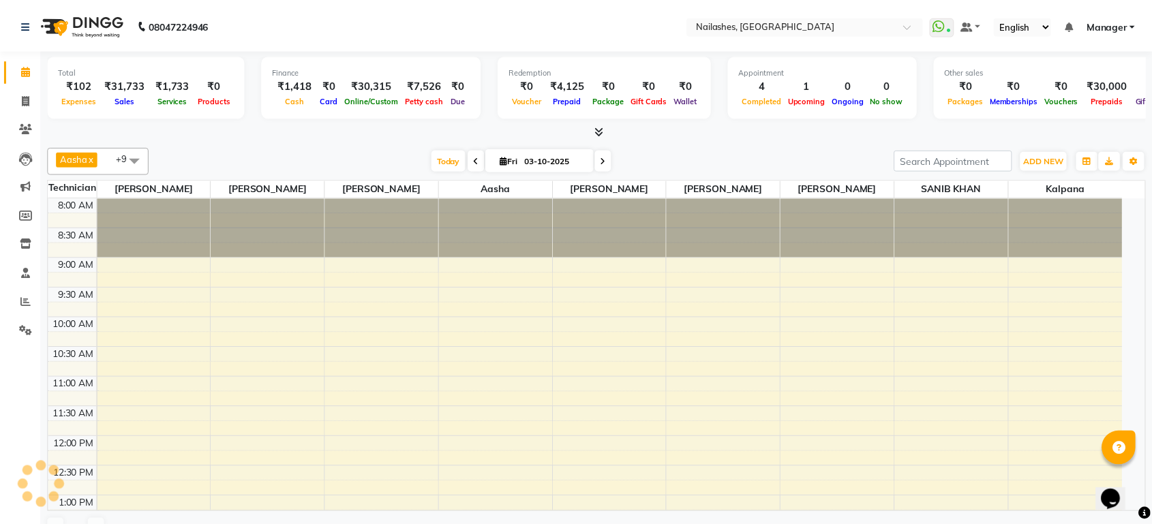
scroll to position [460, 0]
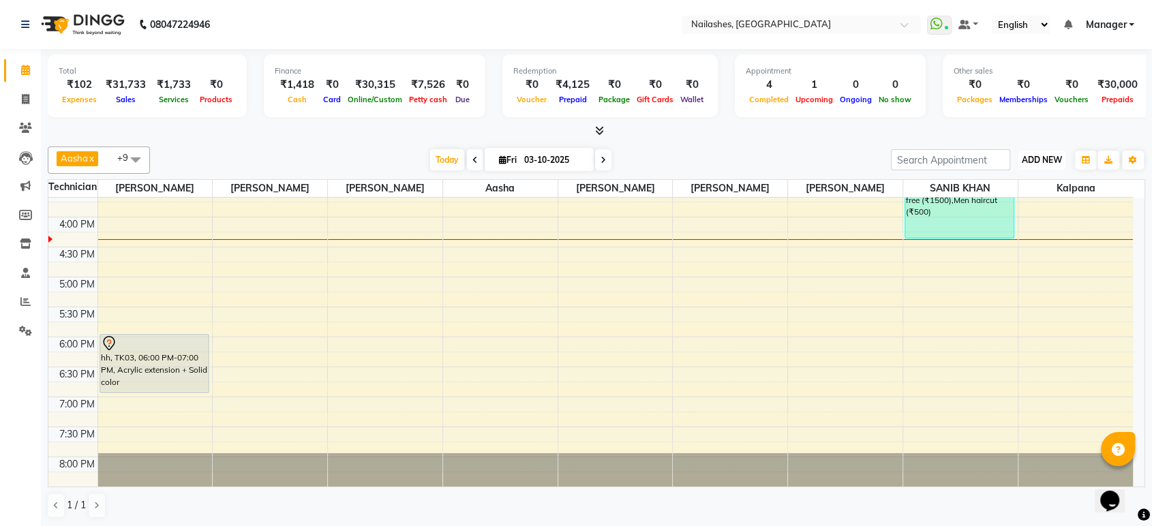
click at [1053, 157] on span "ADD NEW" at bounding box center [1042, 160] width 40 height 10
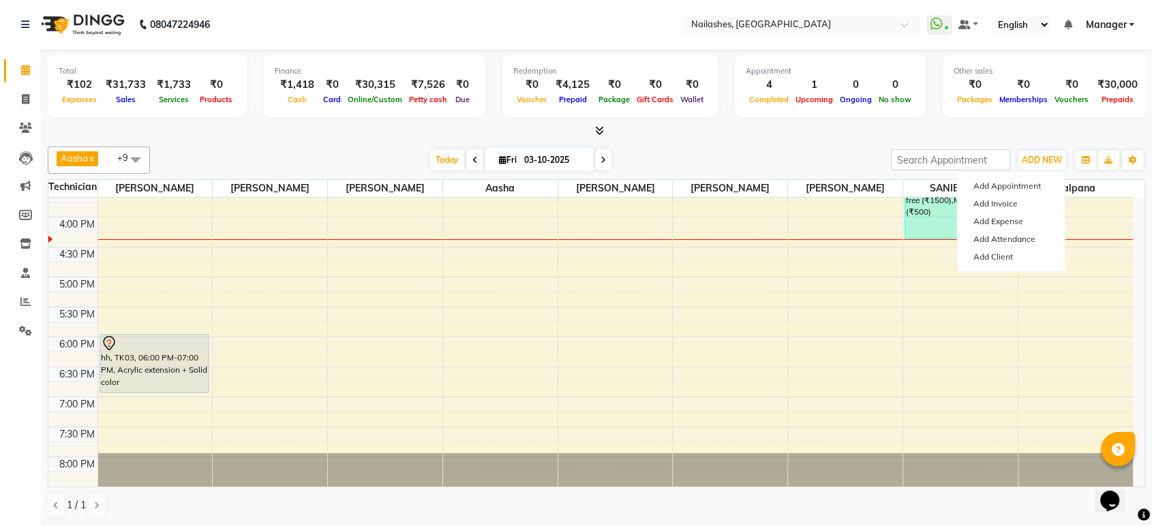
click at [601, 127] on icon at bounding box center [599, 130] width 9 height 10
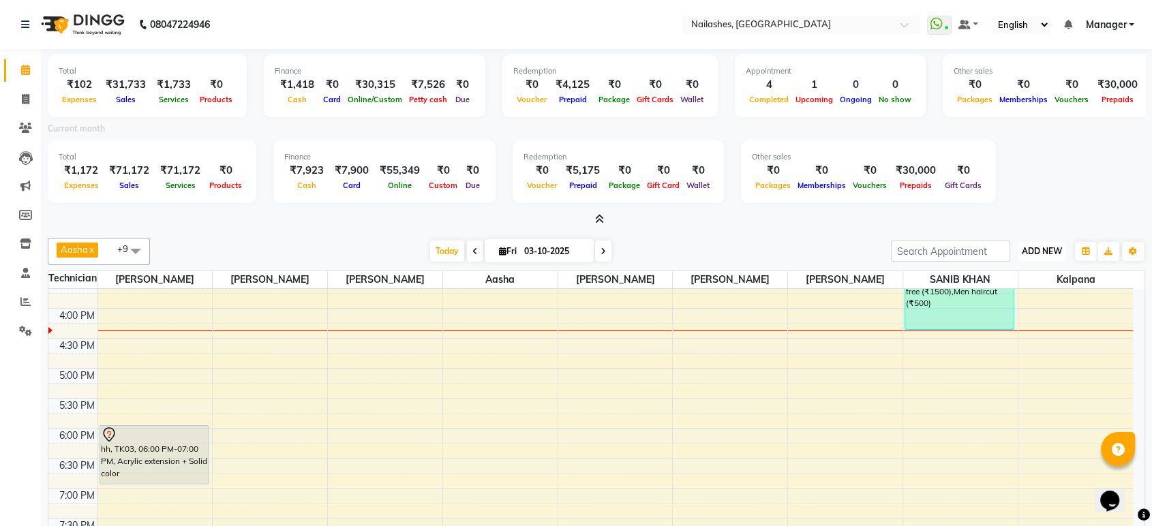
click at [1053, 257] on button "ADD NEW Toggle Dropdown" at bounding box center [1042, 251] width 47 height 19
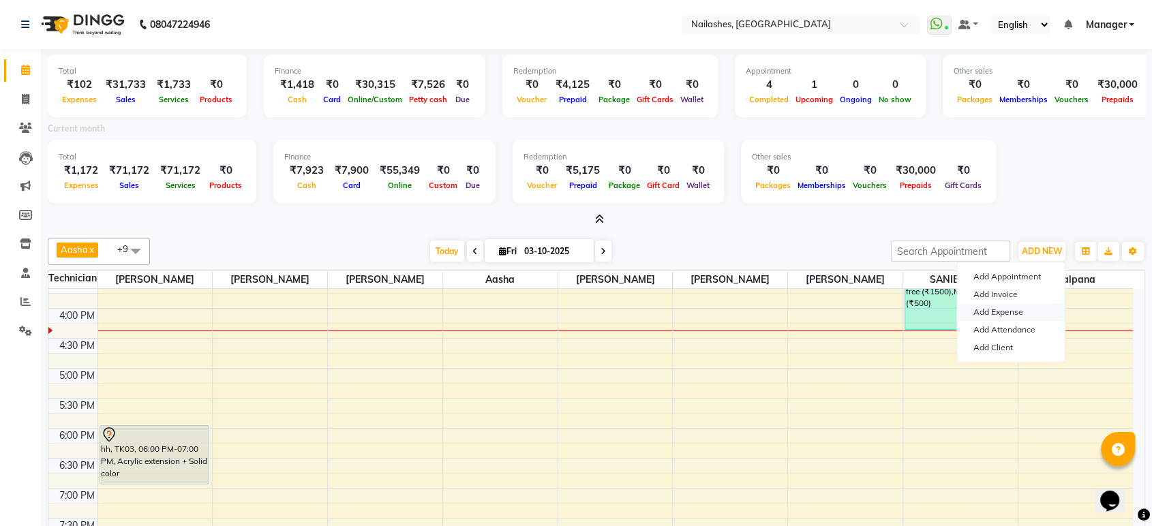
click at [1009, 312] on link "Add Expense" at bounding box center [1011, 312] width 108 height 18
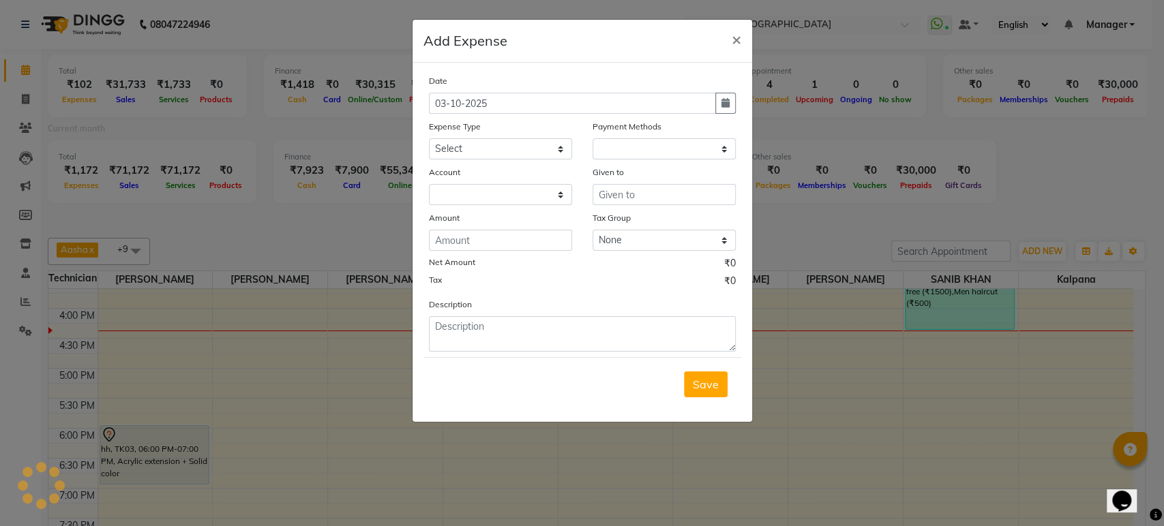
select select "1"
select select "3062"
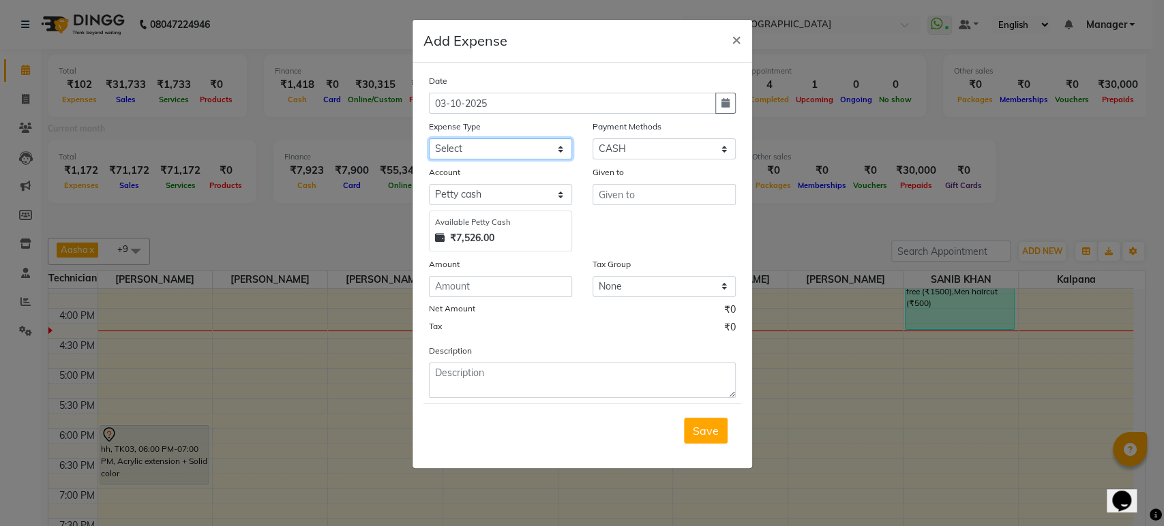
click at [559, 149] on select "Select acetone Advance Salary bank deposite Battery cell BBMP Beauty products B…" at bounding box center [500, 148] width 143 height 21
select select "9274"
click at [429, 138] on select "Select acetone Advance Salary bank deposite Battery cell BBMP Beauty products B…" at bounding box center [500, 148] width 143 height 21
click at [531, 282] on input "number" at bounding box center [500, 286] width 143 height 21
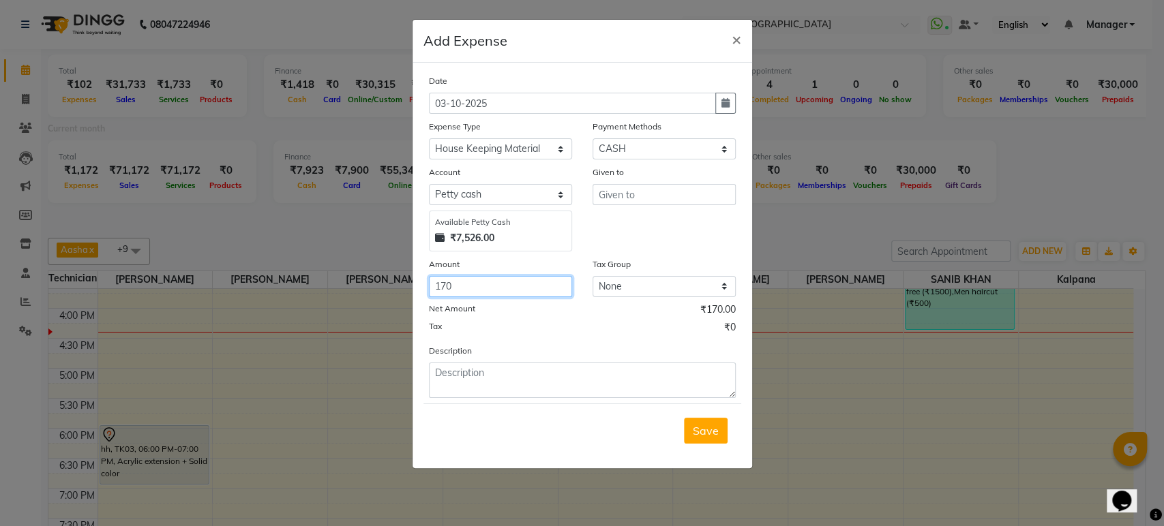
type input "170"
click at [661, 199] on input "text" at bounding box center [664, 194] width 143 height 21
type input "house keeping"
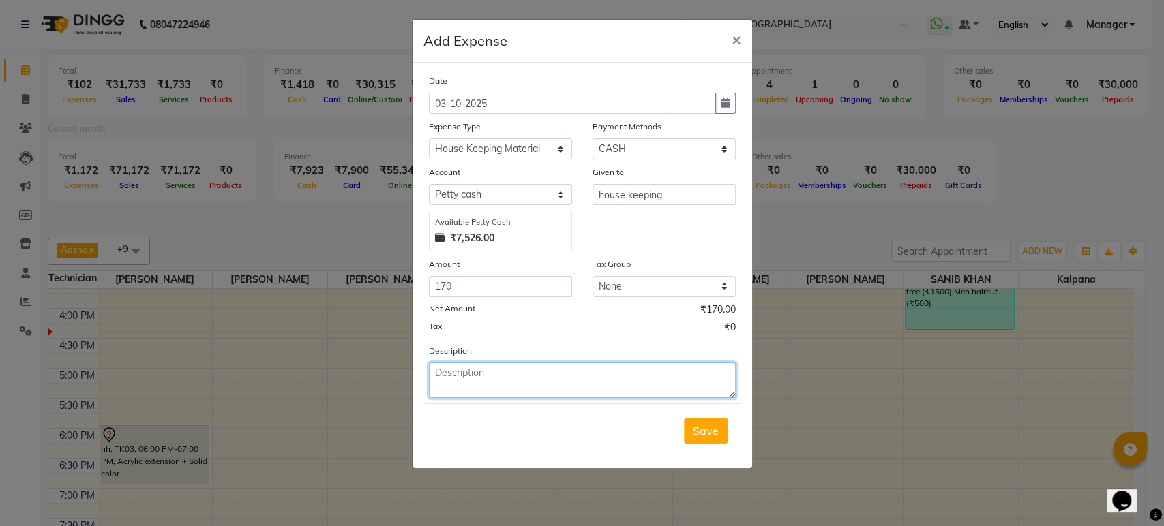
click at [584, 376] on textarea at bounding box center [582, 380] width 307 height 35
type textarea "floor cleaner &milk"
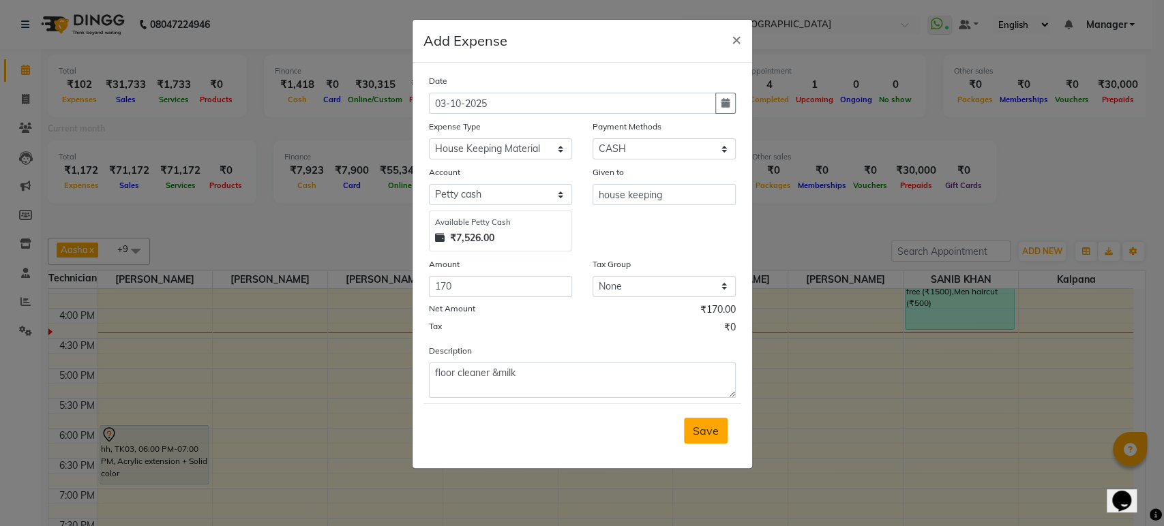
click at [697, 432] on span "Save" at bounding box center [706, 431] width 26 height 14
